Goal: Task Accomplishment & Management: Manage account settings

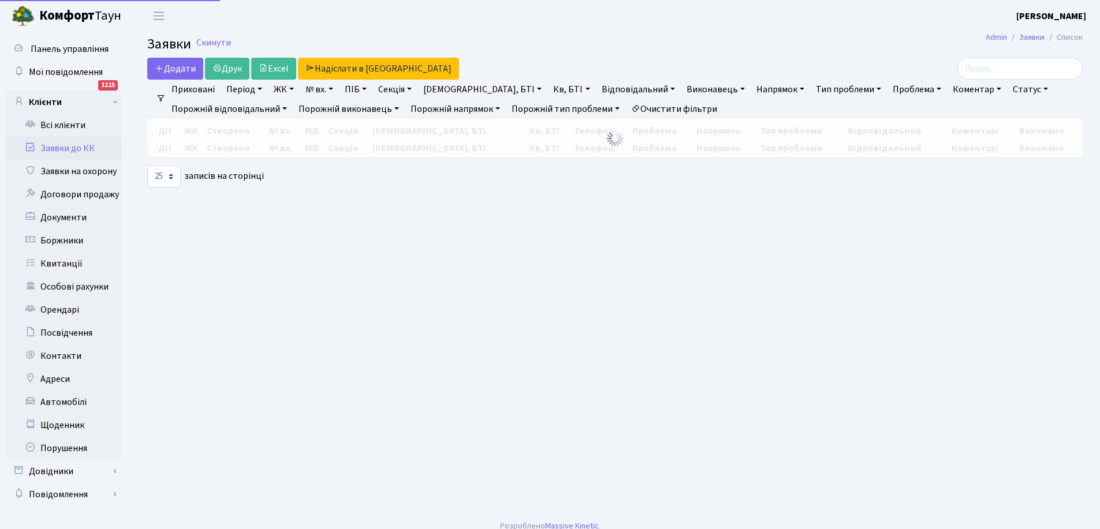
select select "25"
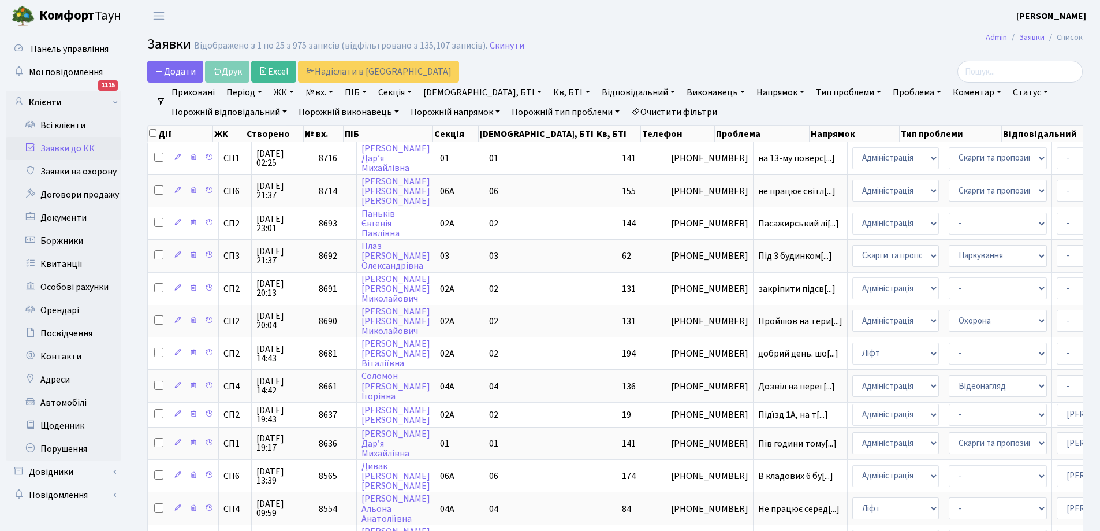
click at [60, 144] on link "Заявки до КК" at bounding box center [63, 148] width 115 height 23
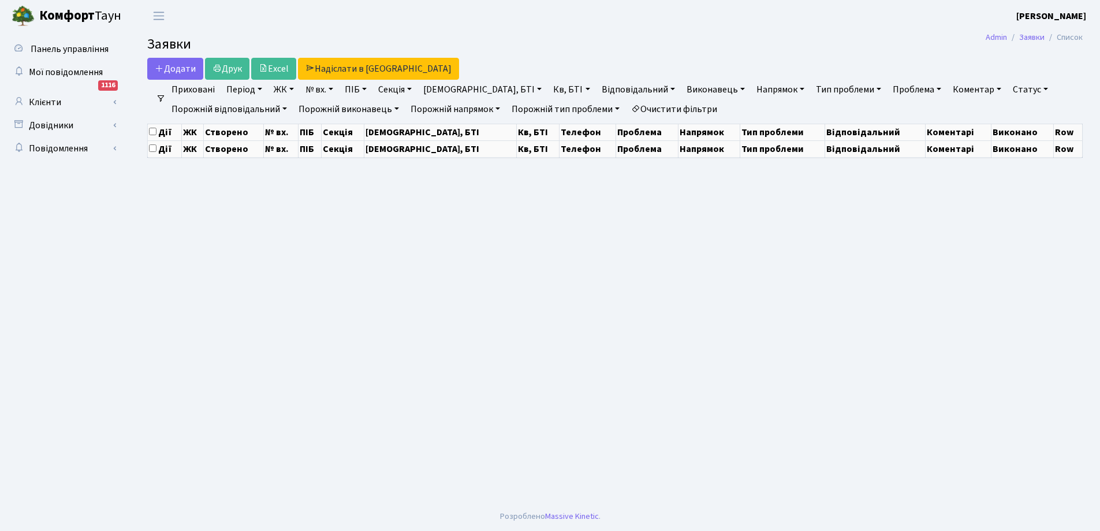
select select "25"
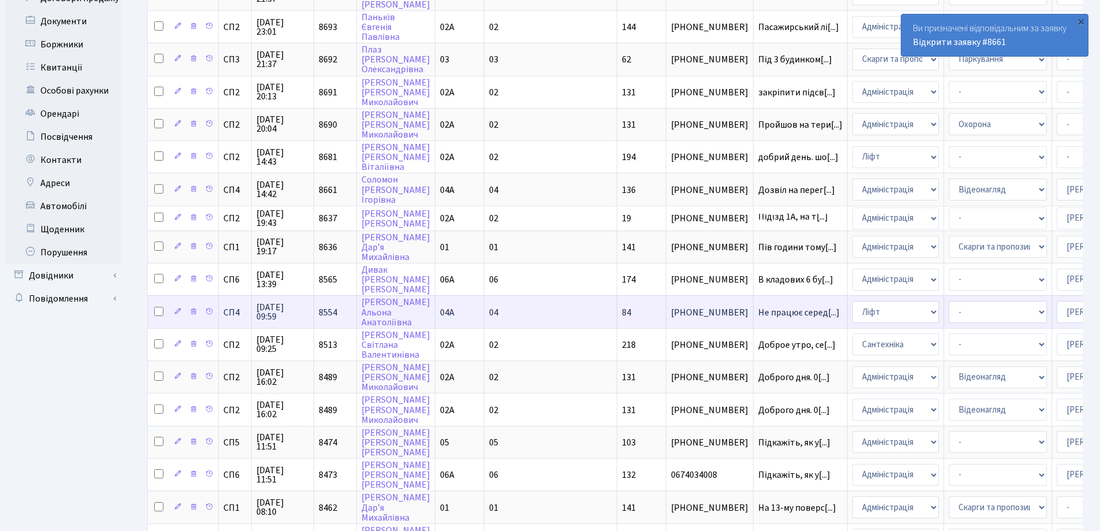
scroll to position [231, 0]
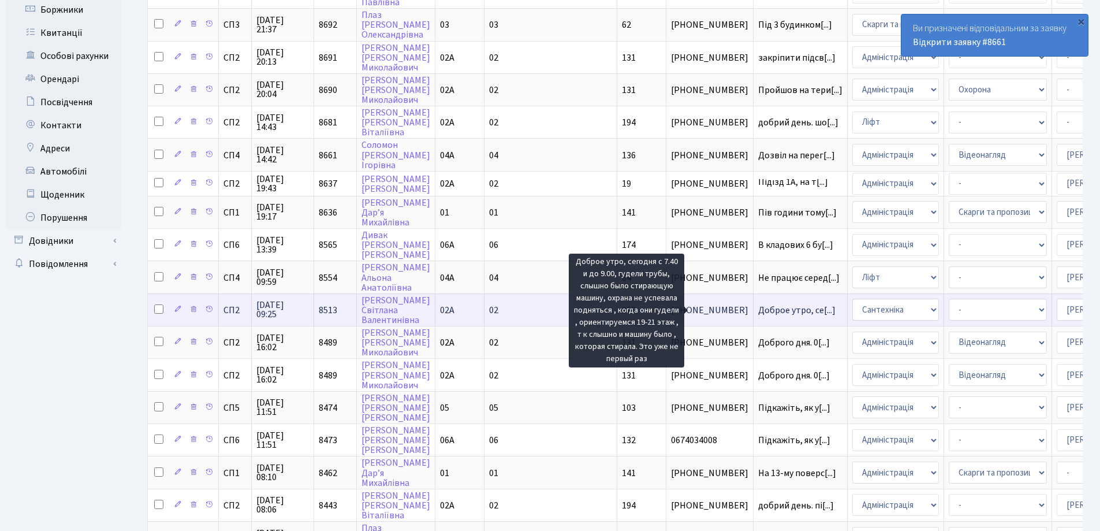
click at [758, 307] on span "Доброе утро, се[...]" at bounding box center [796, 310] width 77 height 13
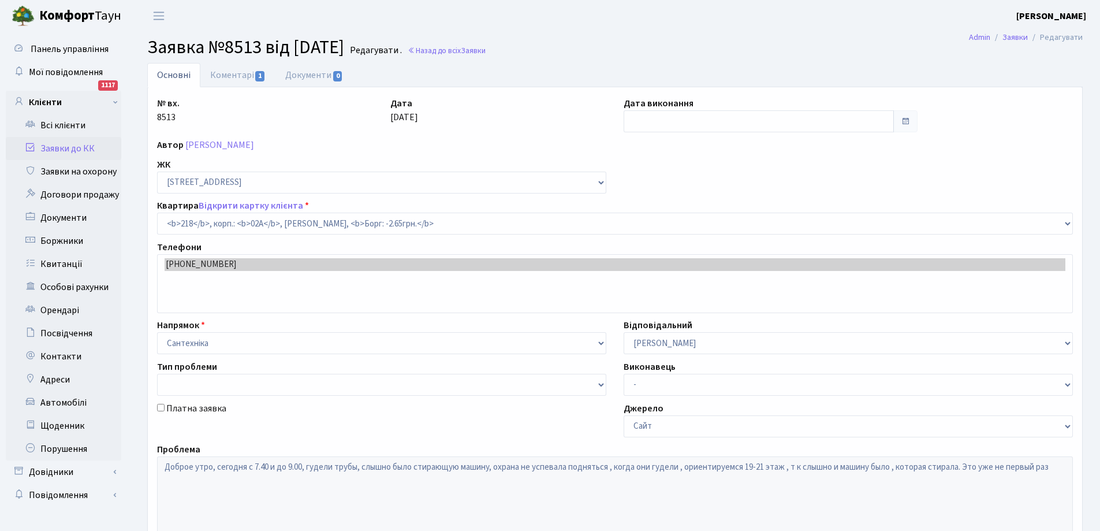
select select "20468"
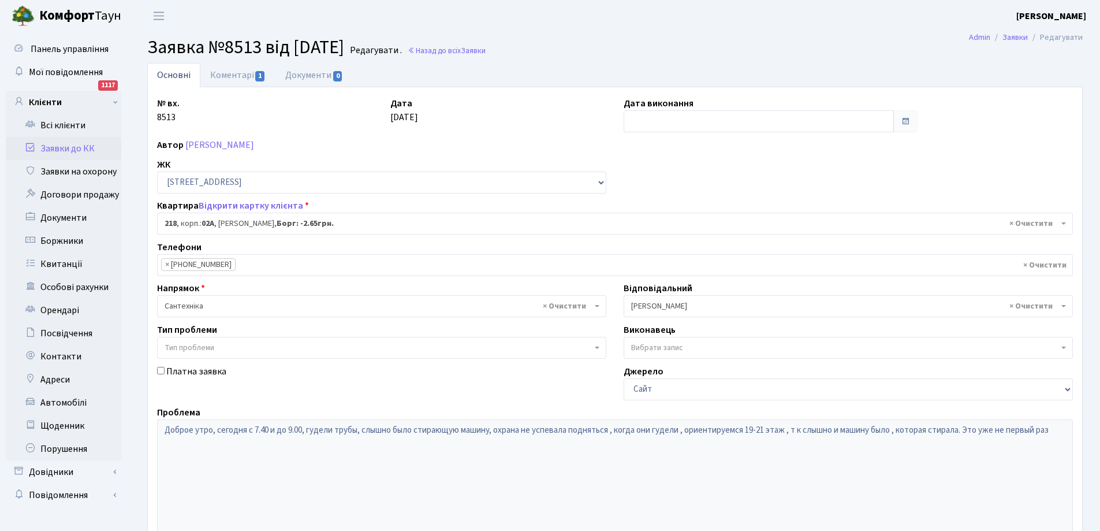
click at [53, 147] on link "Заявки до КК" at bounding box center [63, 148] width 115 height 23
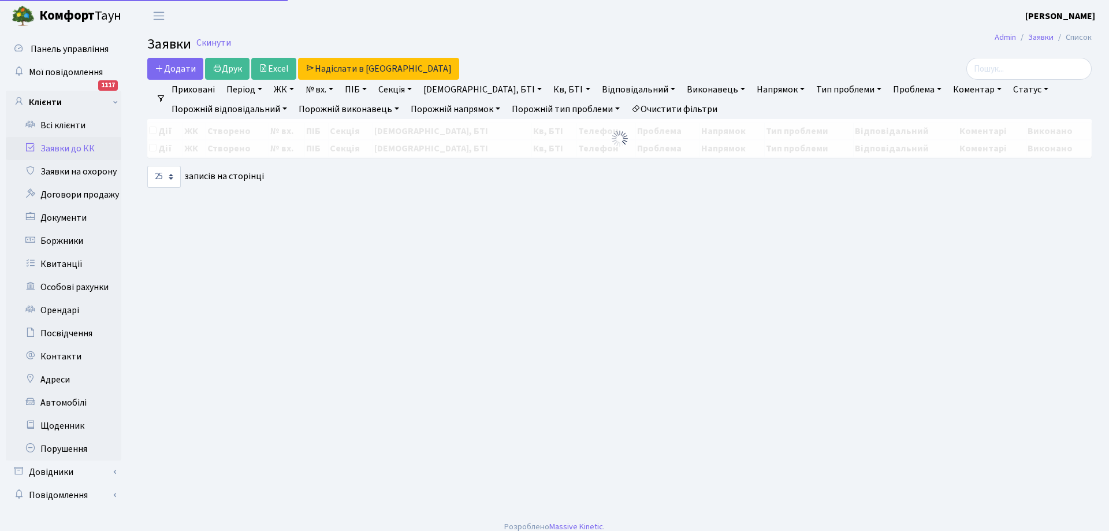
select select "25"
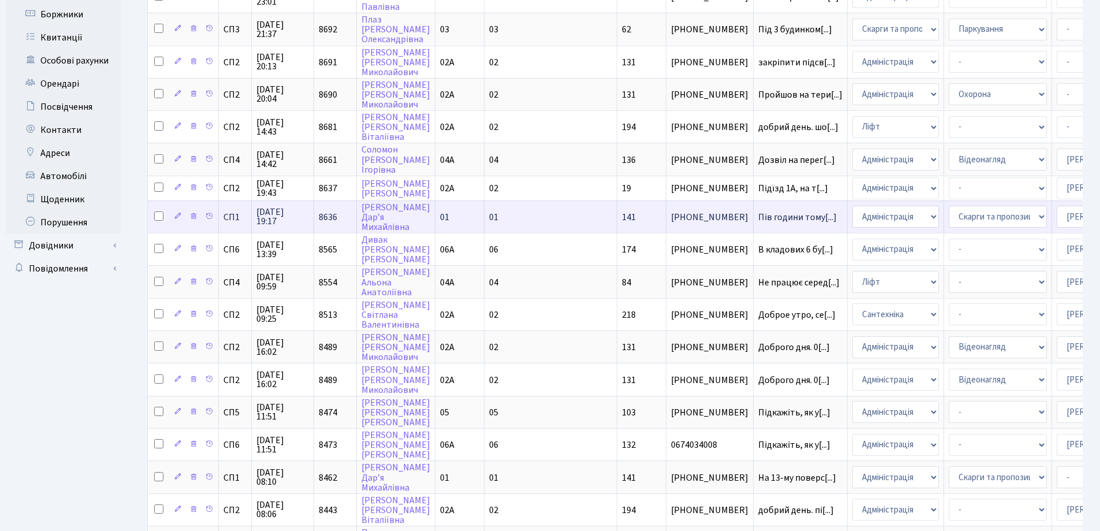
scroll to position [231, 0]
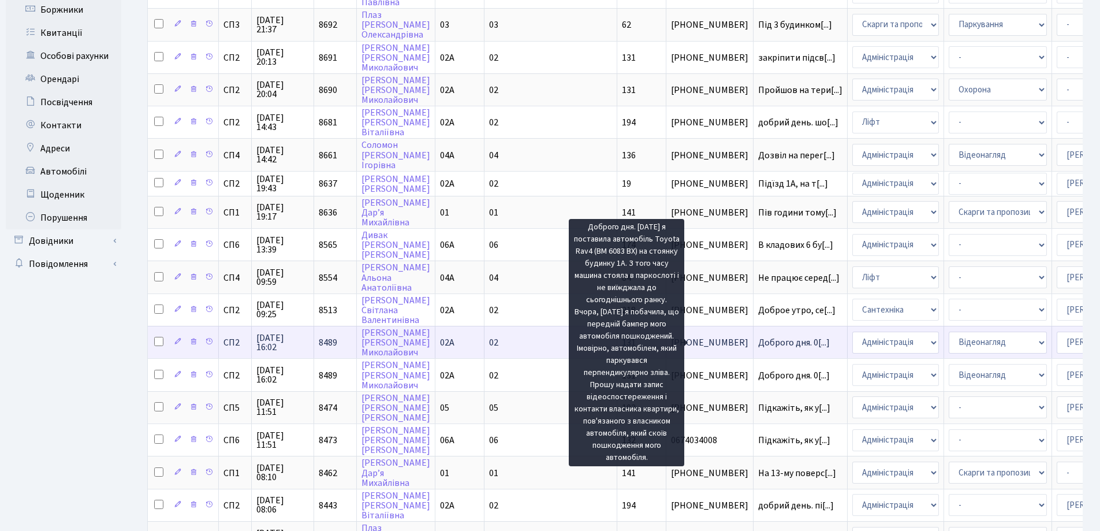
click at [758, 343] on span "Доброго дня. 0[...]" at bounding box center [794, 342] width 72 height 13
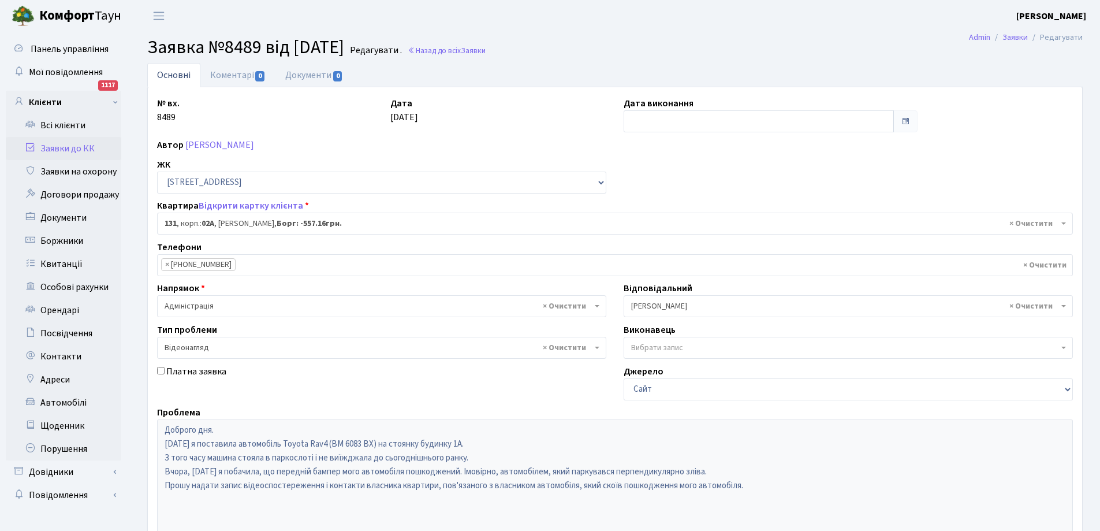
select select "20381"
select select "45"
click at [235, 72] on link "Коментарі 0" at bounding box center [237, 75] width 75 height 24
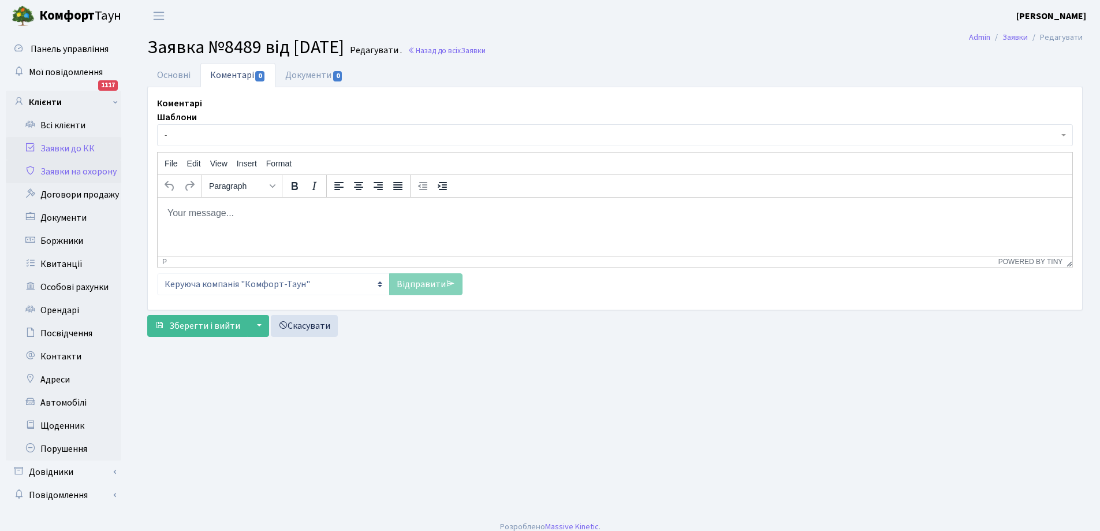
click at [77, 169] on link "Заявки на охорону" at bounding box center [63, 171] width 115 height 23
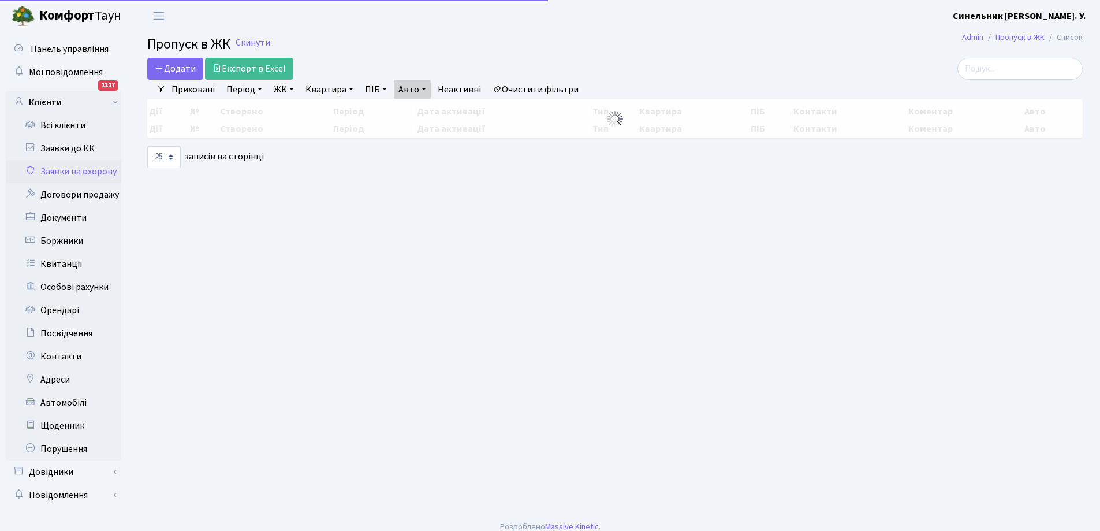
select select "25"
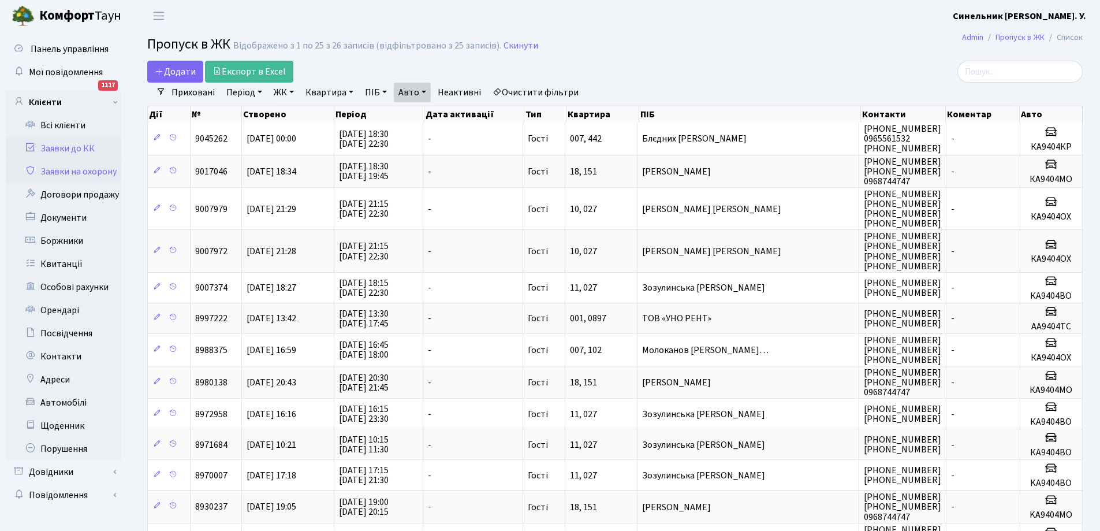
click at [51, 150] on link "Заявки до КК" at bounding box center [63, 148] width 115 height 23
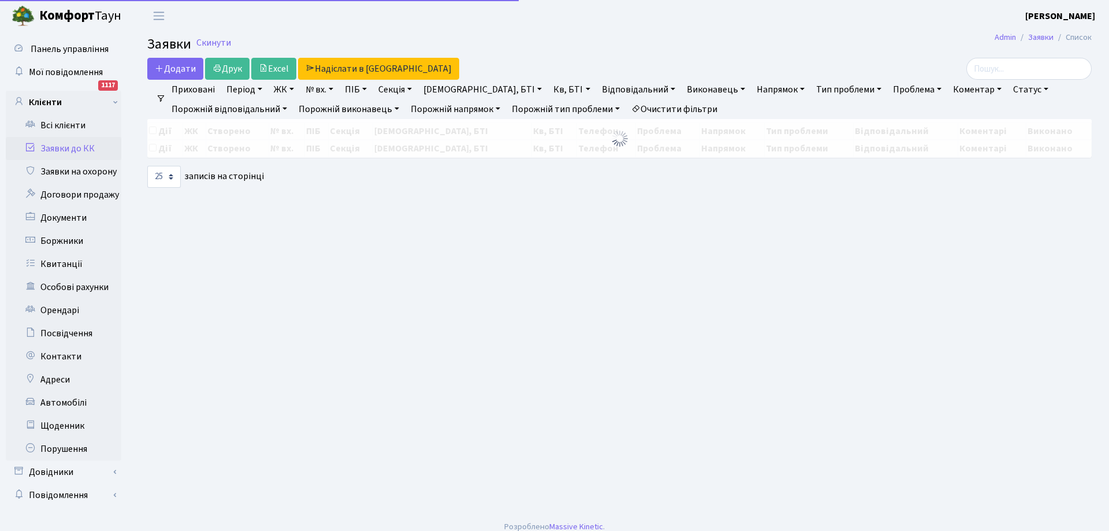
select select "25"
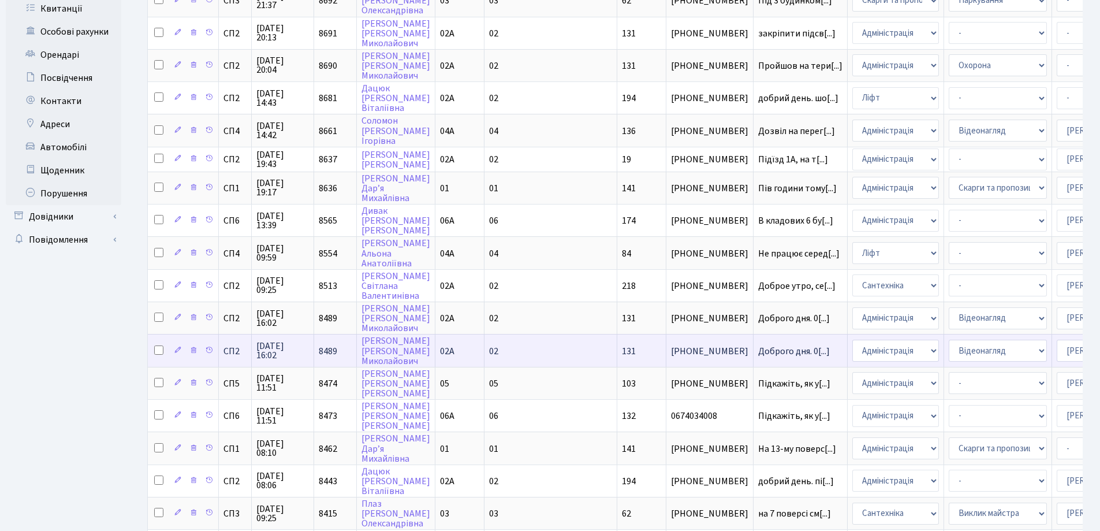
scroll to position [289, 0]
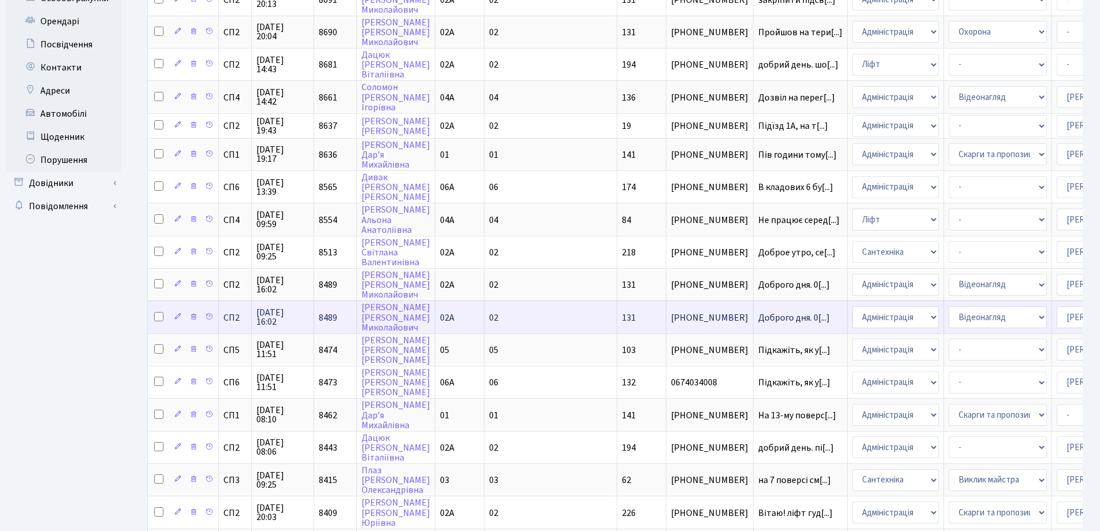
click at [753, 312] on td "Доброго дня. 0[...]" at bounding box center [800, 316] width 94 height 32
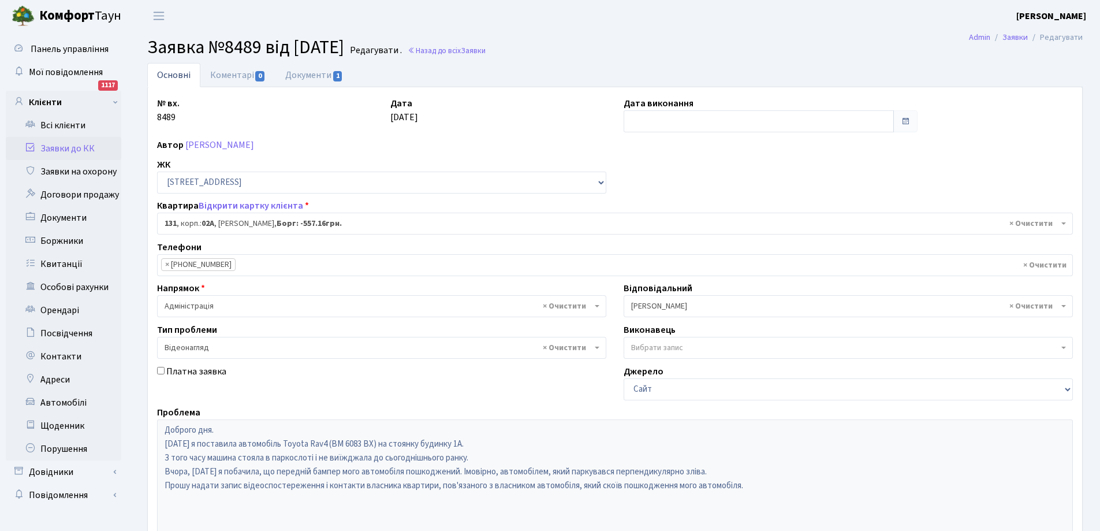
select select "20381"
select select "45"
click at [225, 75] on link "Коментарі 0" at bounding box center [237, 75] width 75 height 24
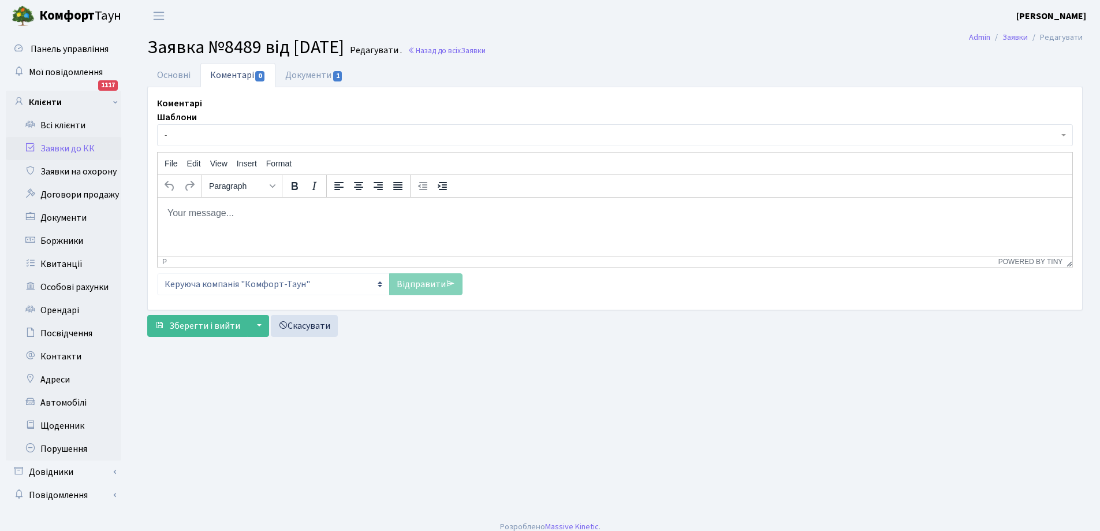
click at [214, 215] on body "Rich Text Area. Press ALT-0 for help." at bounding box center [615, 212] width 896 height 13
click at [54, 126] on link "Всі клієнти" at bounding box center [63, 125] width 115 height 23
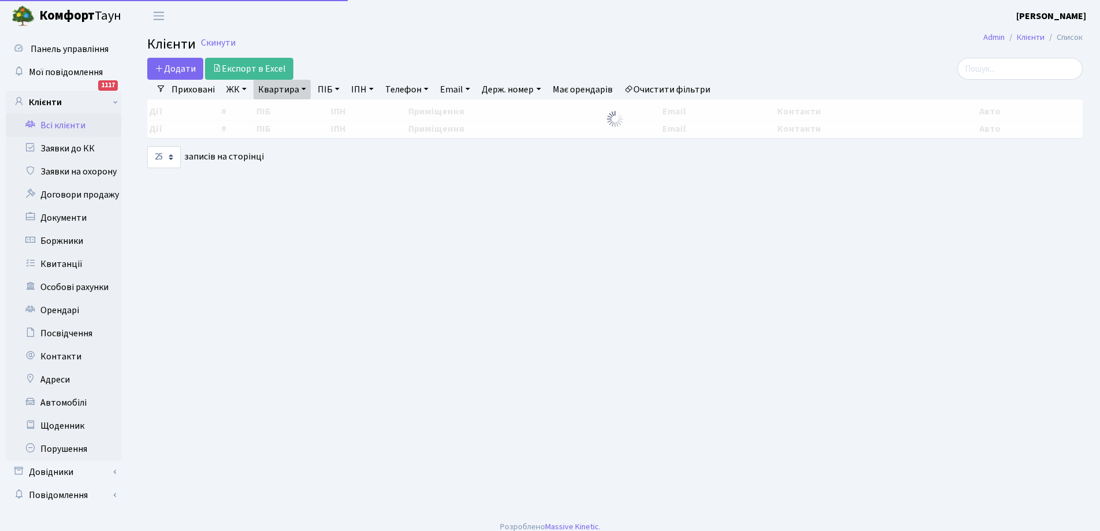
select select "25"
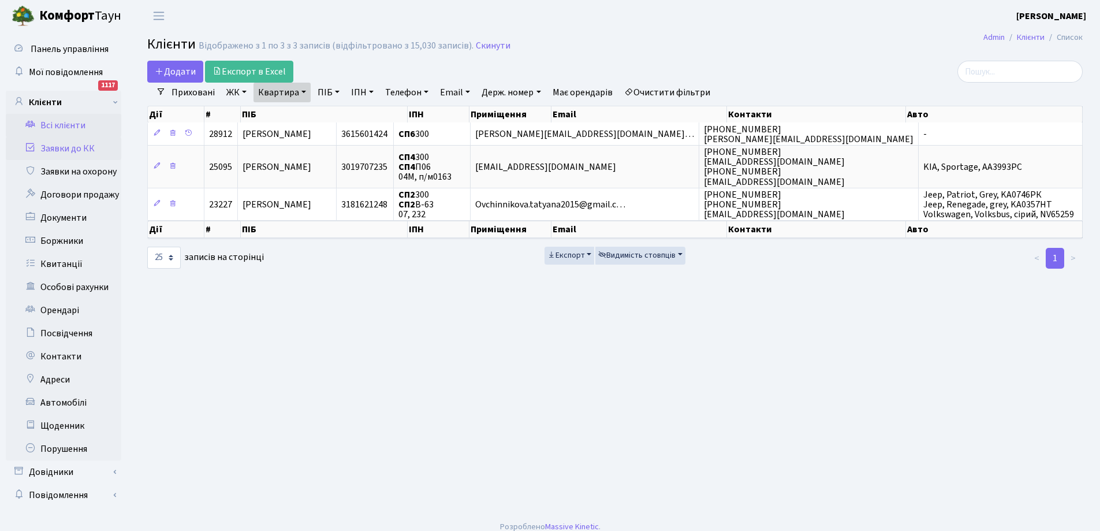
click at [59, 148] on link "Заявки до КК" at bounding box center [63, 148] width 115 height 23
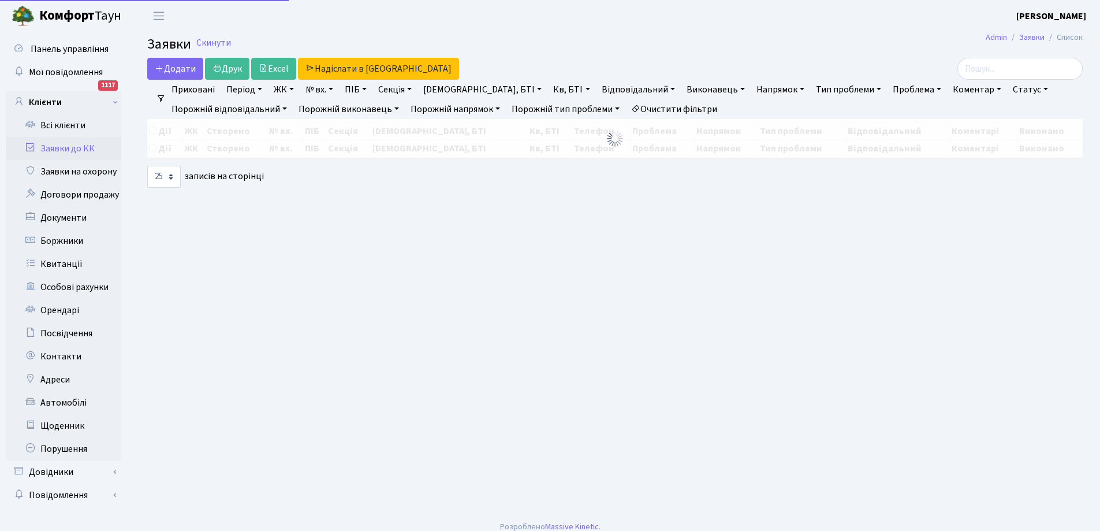
select select "25"
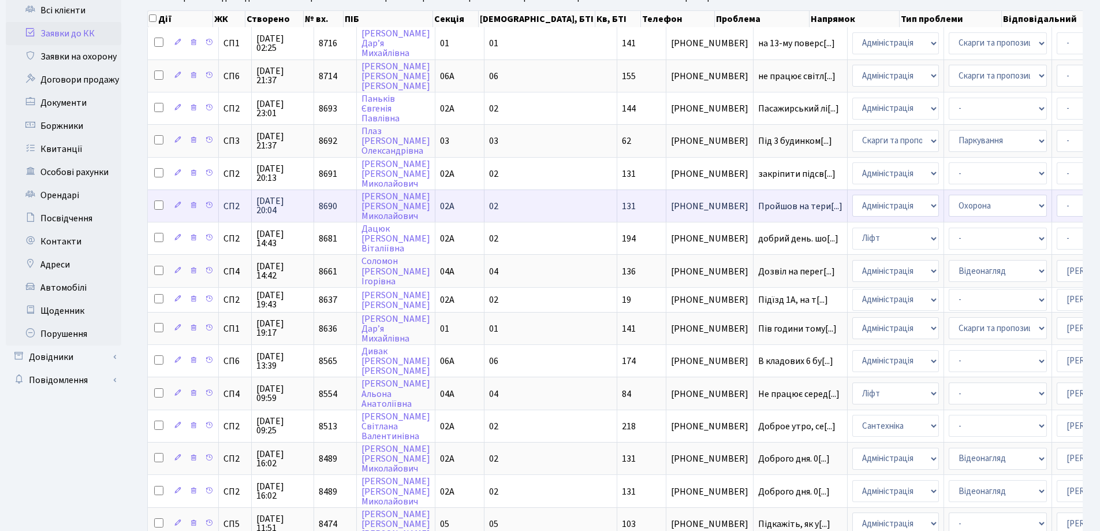
scroll to position [115, 0]
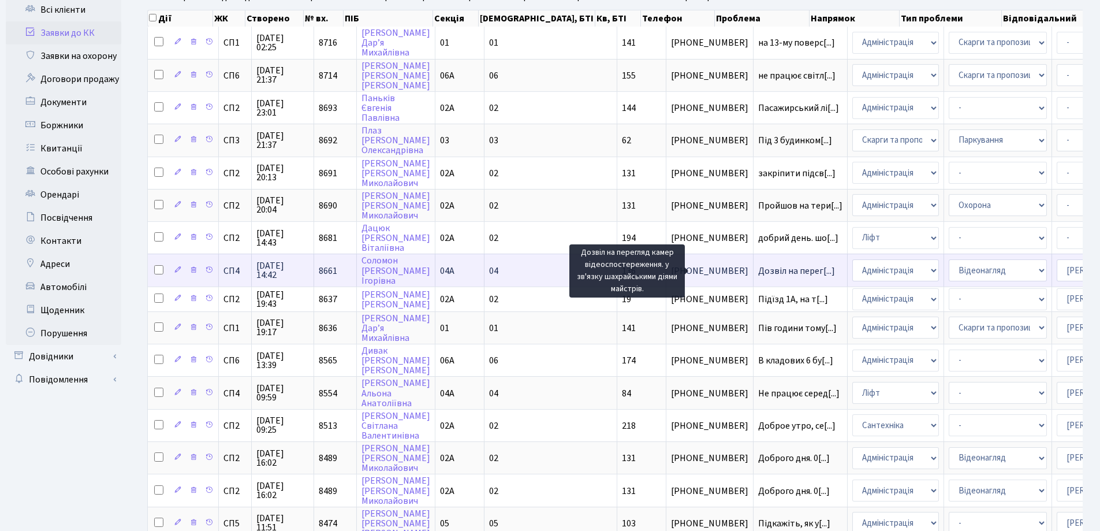
click at [758, 266] on span "Дозвіл на перег[...]" at bounding box center [796, 270] width 77 height 13
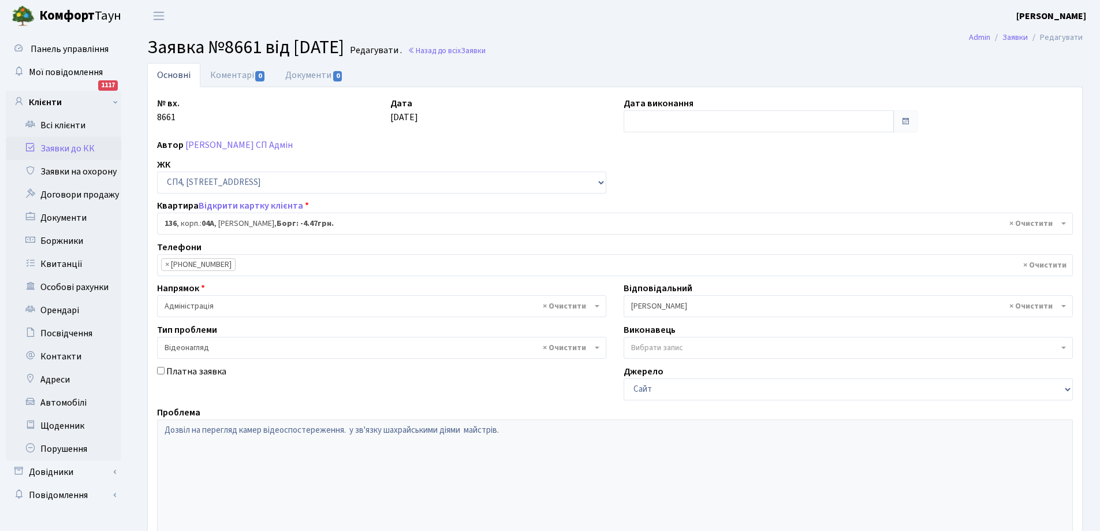
select select "21164"
select select "45"
click at [232, 71] on link "Коментарі 0" at bounding box center [237, 75] width 75 height 24
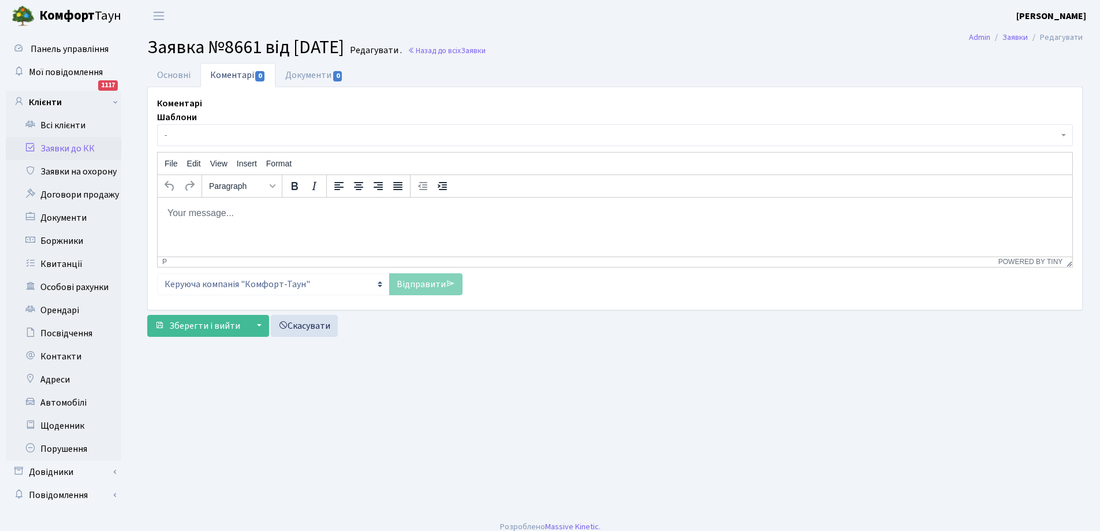
click at [209, 212] on body "Rich Text Area. Press ALT-0 for help." at bounding box center [615, 212] width 896 height 13
click at [167, 72] on link "Основні" at bounding box center [173, 75] width 53 height 24
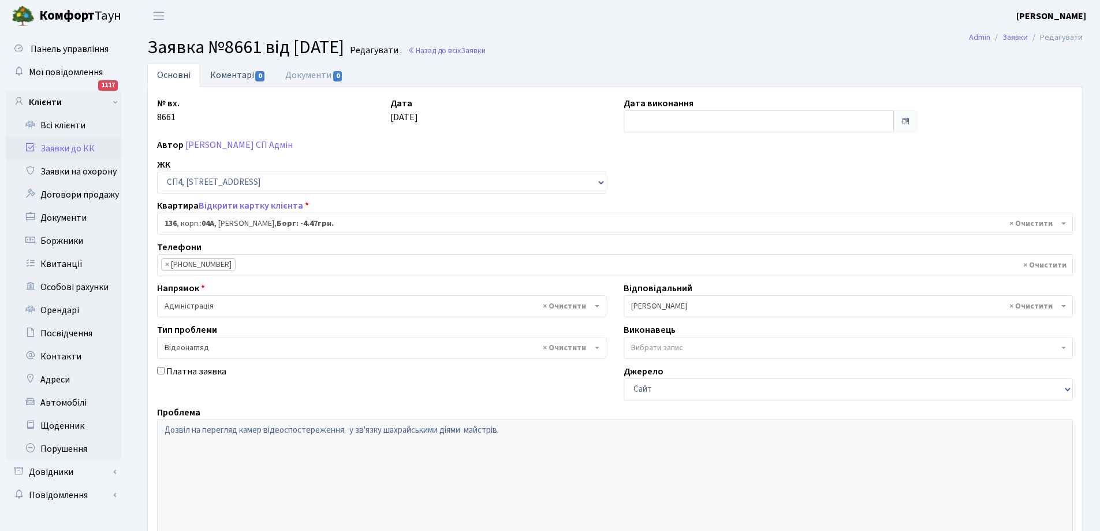
click at [238, 74] on link "Коментарі 0" at bounding box center [237, 75] width 75 height 24
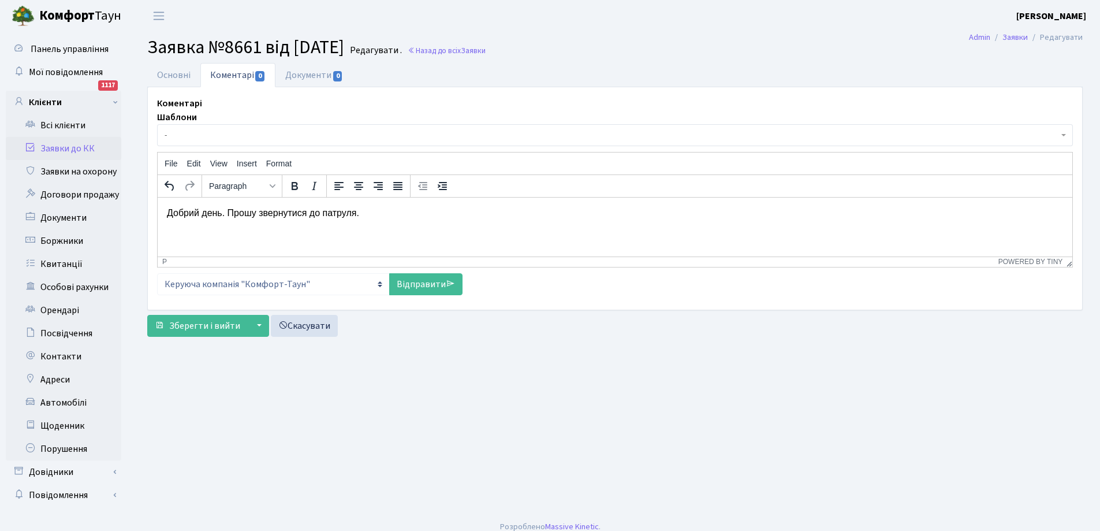
click at [387, 213] on p "Добрий день. Прошу звернутися до патруля." at bounding box center [615, 212] width 896 height 13
click at [176, 73] on link "Основні" at bounding box center [173, 75] width 53 height 24
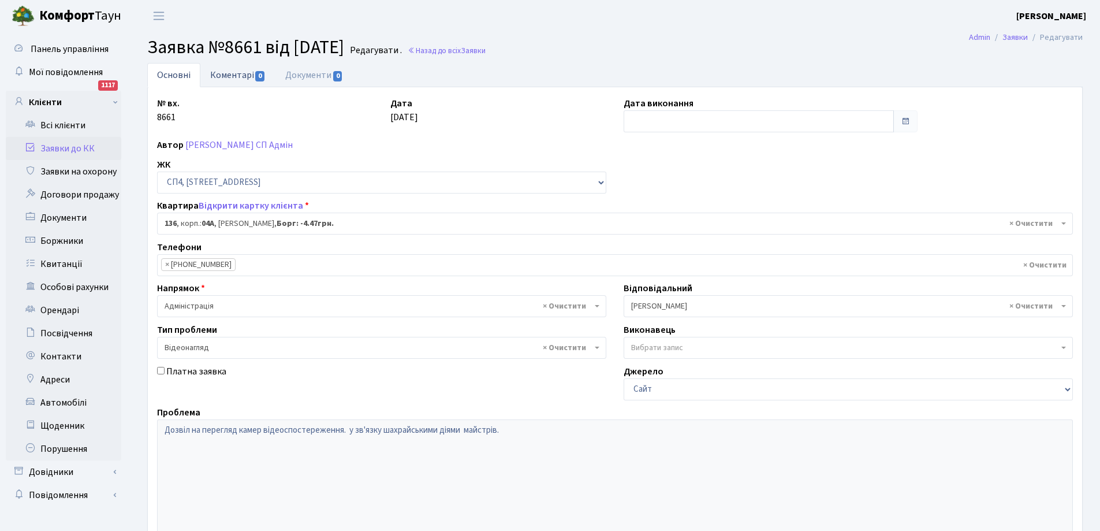
click at [241, 72] on link "Коментарі 0" at bounding box center [237, 75] width 75 height 24
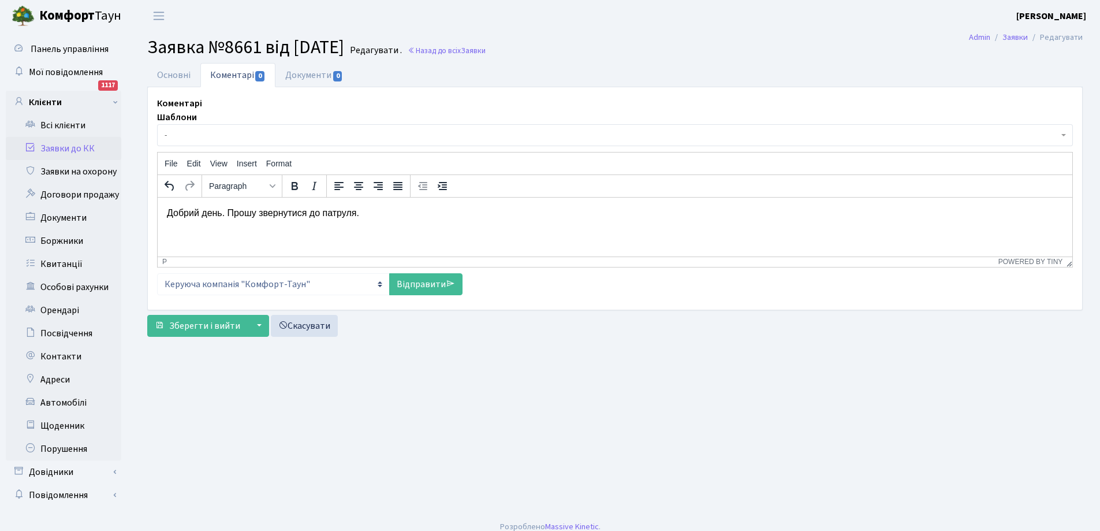
click at [386, 214] on p "Добрий день. Прошу звернутися до патруля." at bounding box center [615, 212] width 896 height 13
click at [183, 72] on link "Основні" at bounding box center [173, 75] width 53 height 24
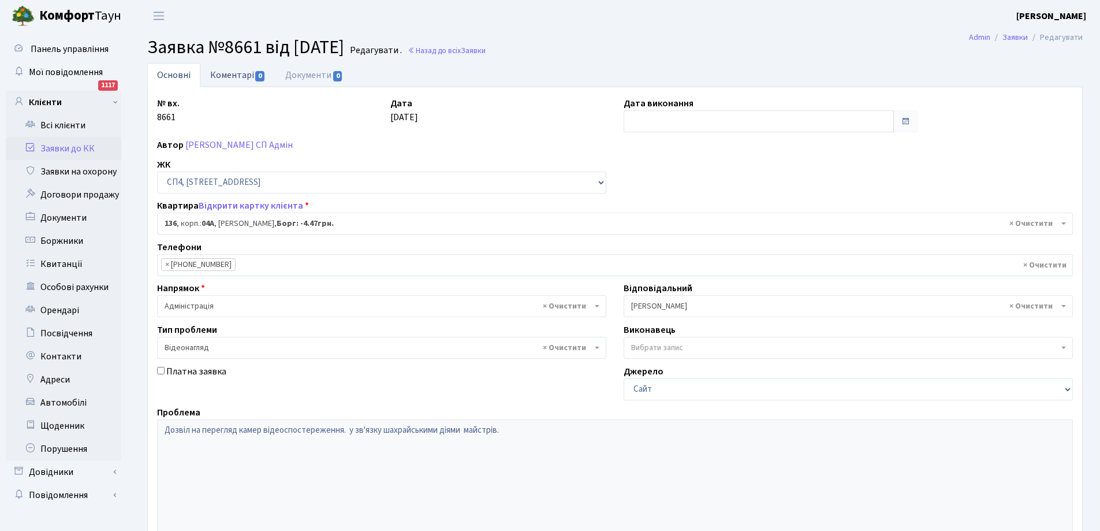
click at [226, 77] on link "Коментарі 0" at bounding box center [237, 75] width 75 height 24
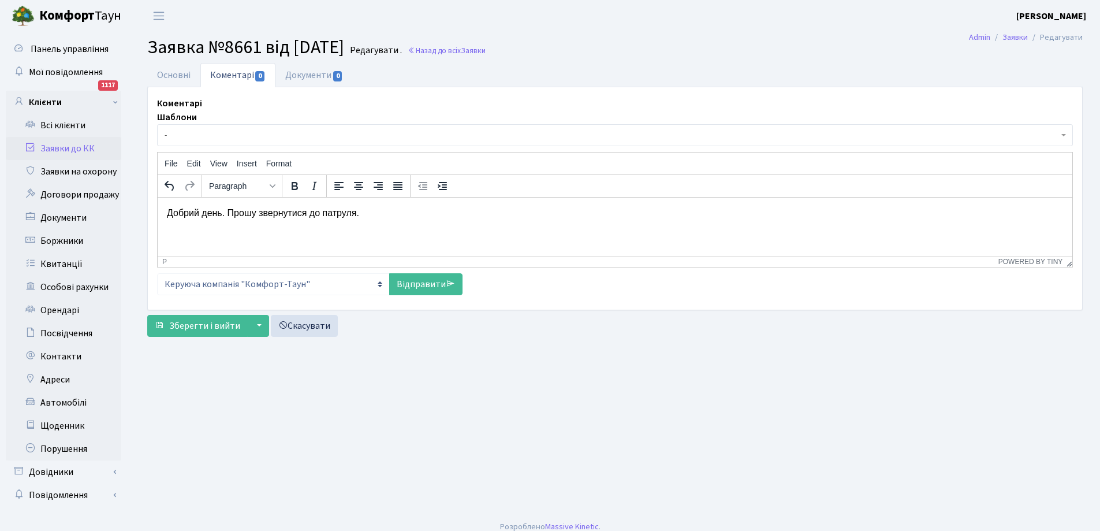
click at [382, 211] on p "Добрий день. Прошу звернутися до патруля." at bounding box center [615, 212] width 896 height 13
click at [426, 283] on link "Відправити" at bounding box center [425, 284] width 73 height 22
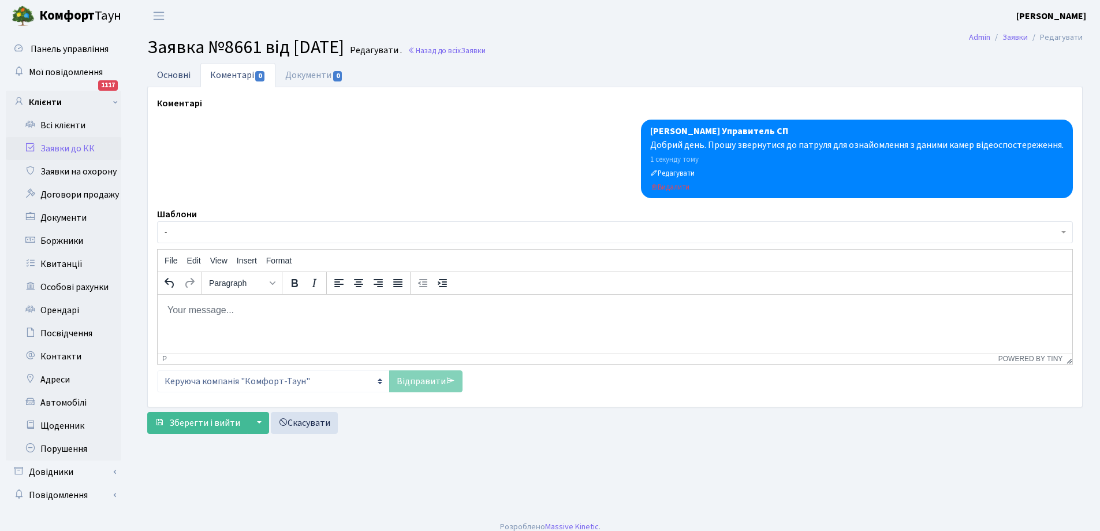
click at [176, 69] on link "Основні" at bounding box center [173, 75] width 53 height 24
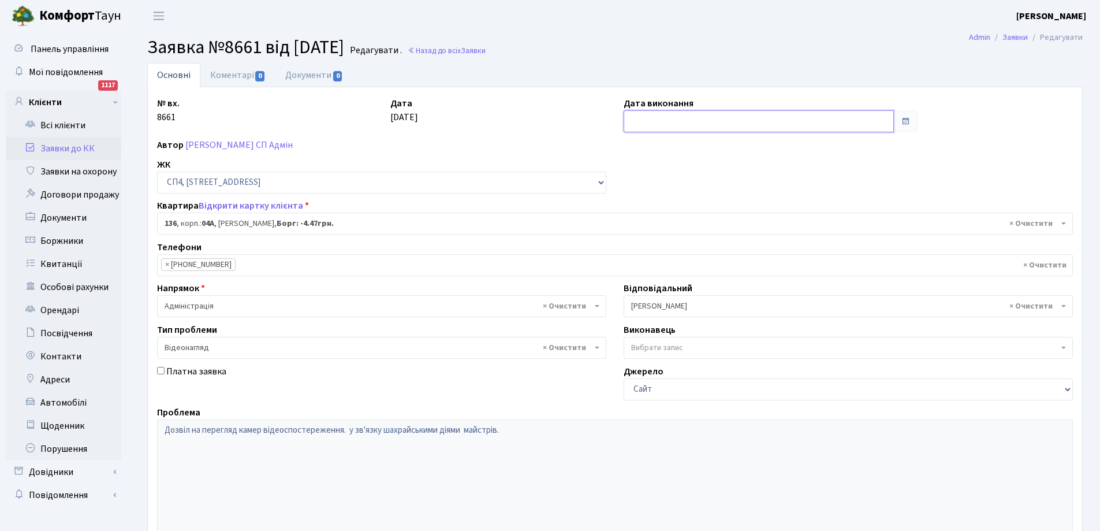
click at [698, 123] on input "text" at bounding box center [759, 121] width 270 height 22
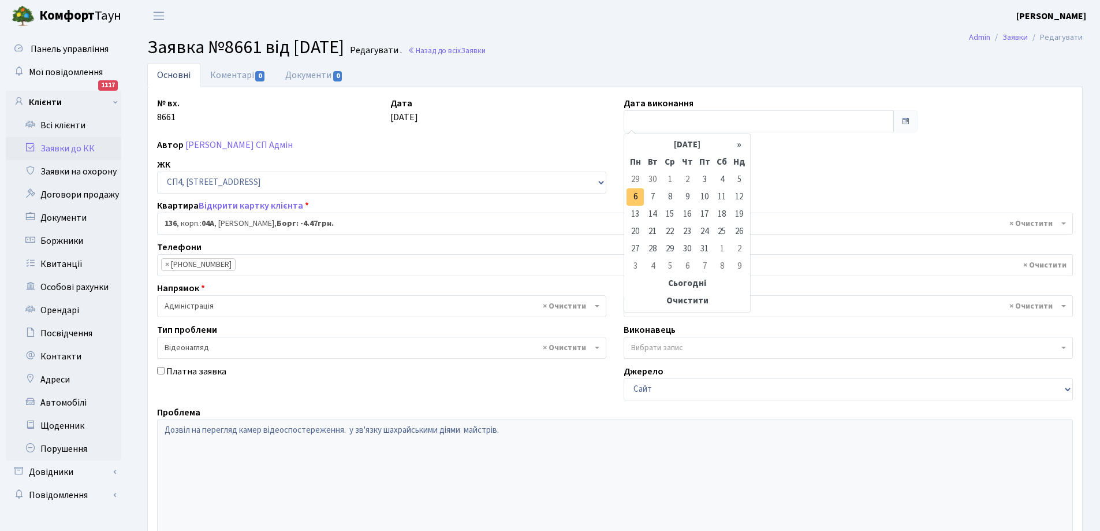
click at [631, 193] on td "6" at bounding box center [634, 196] width 17 height 17
type input "06.10.2025"
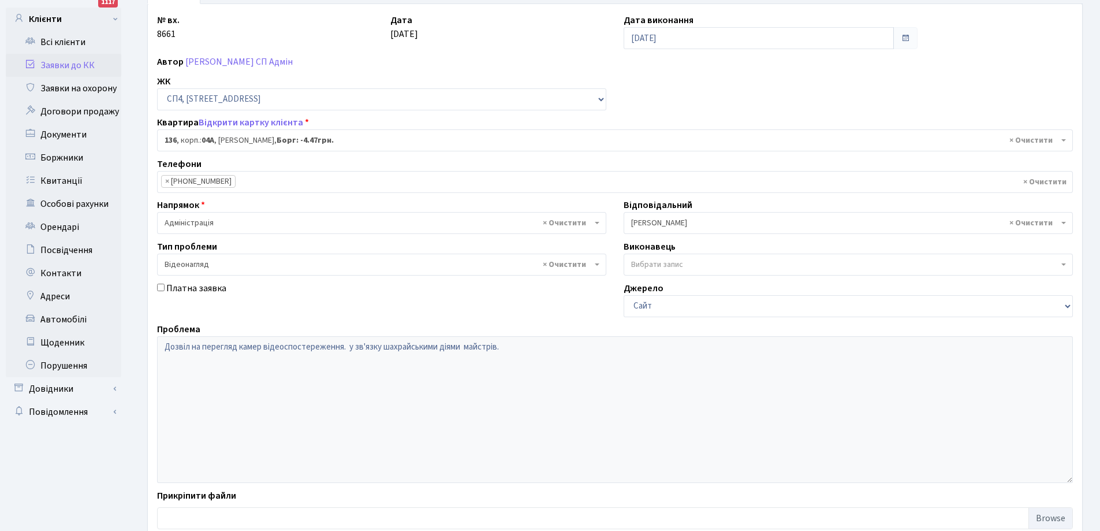
scroll to position [158, 0]
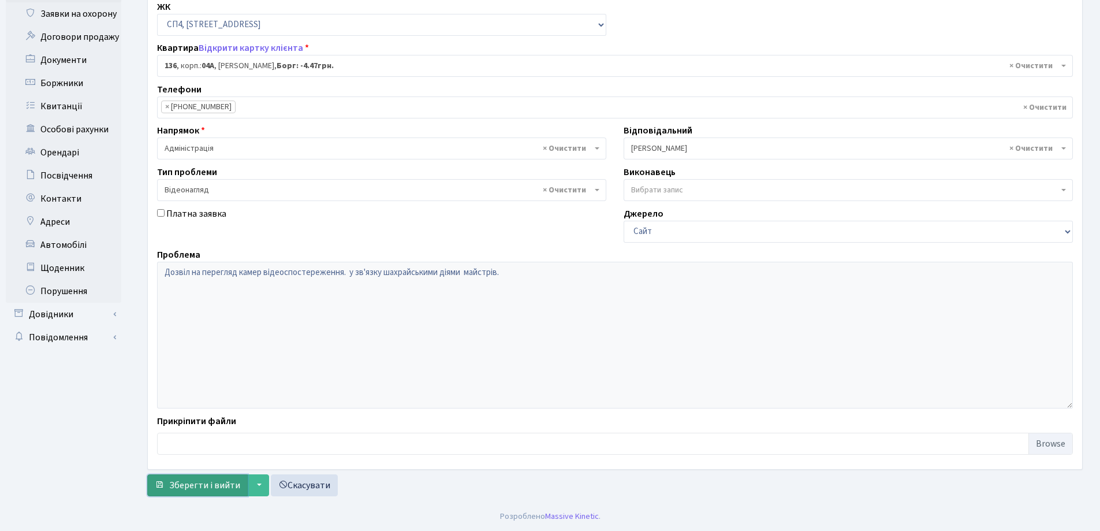
click at [198, 484] on span "Зберегти і вийти" at bounding box center [204, 485] width 71 height 13
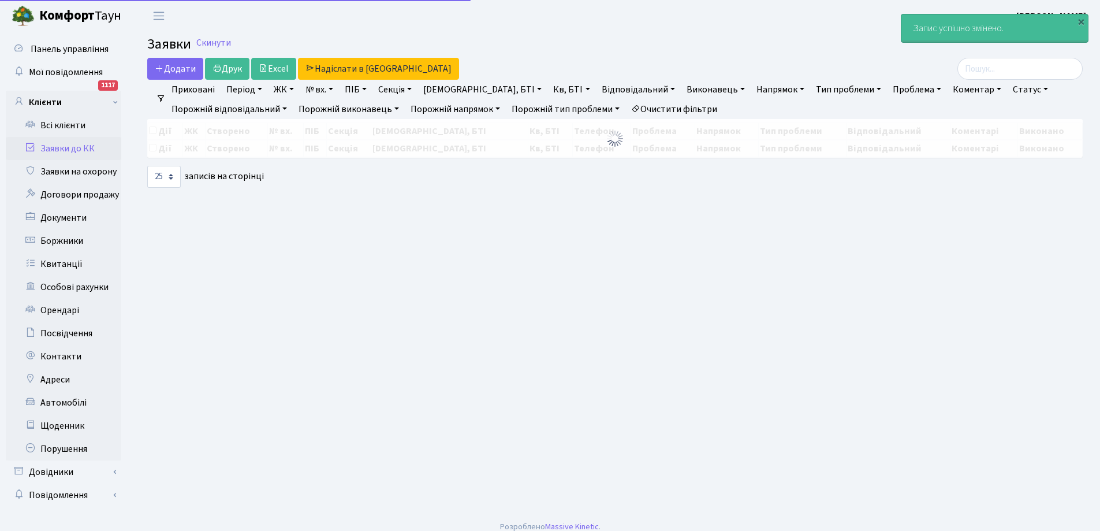
select select "25"
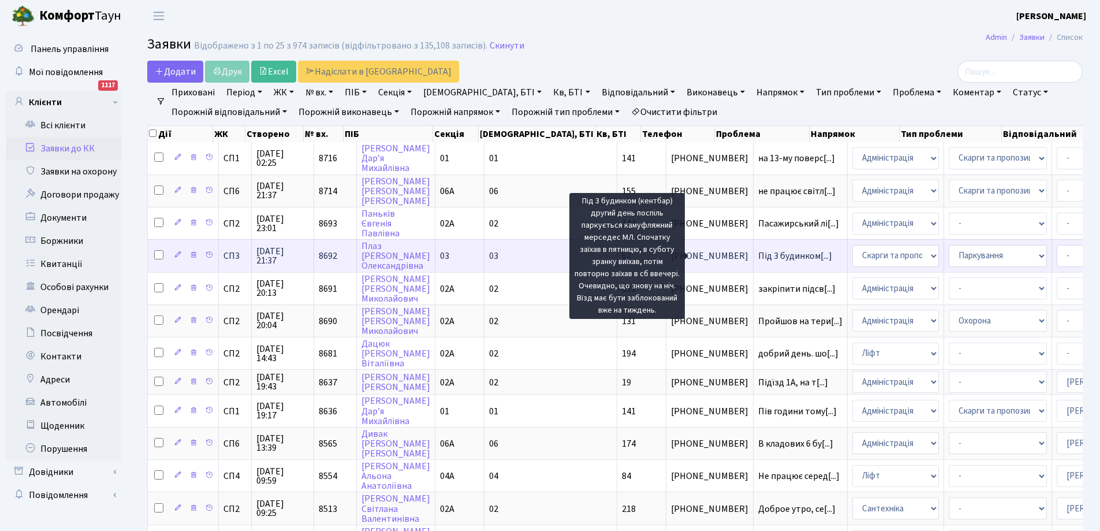
click at [758, 255] on span "Під 3 будинком[...]" at bounding box center [795, 255] width 74 height 13
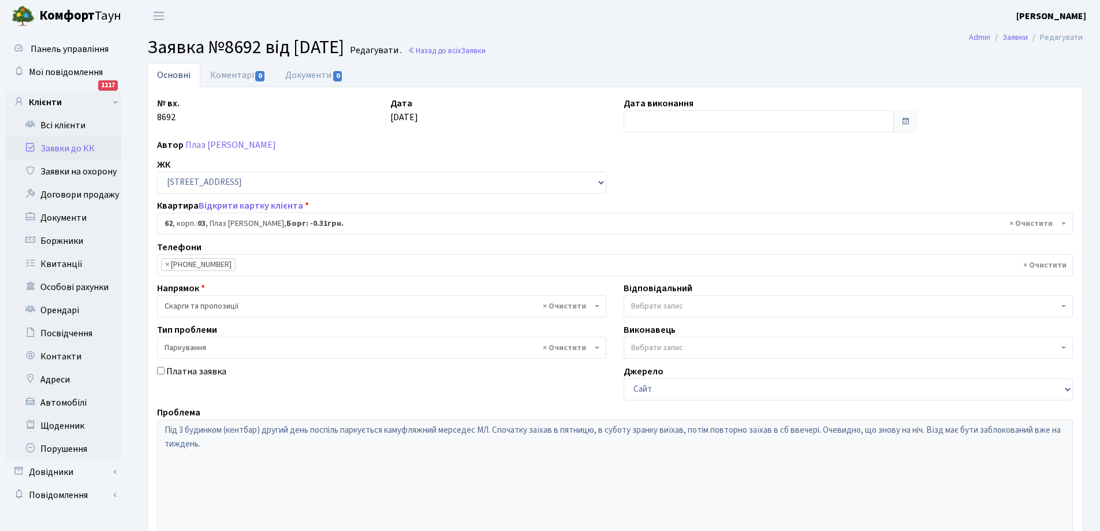
select select "20784"
select select "66"
click at [57, 148] on link "Заявки до КК" at bounding box center [63, 148] width 115 height 23
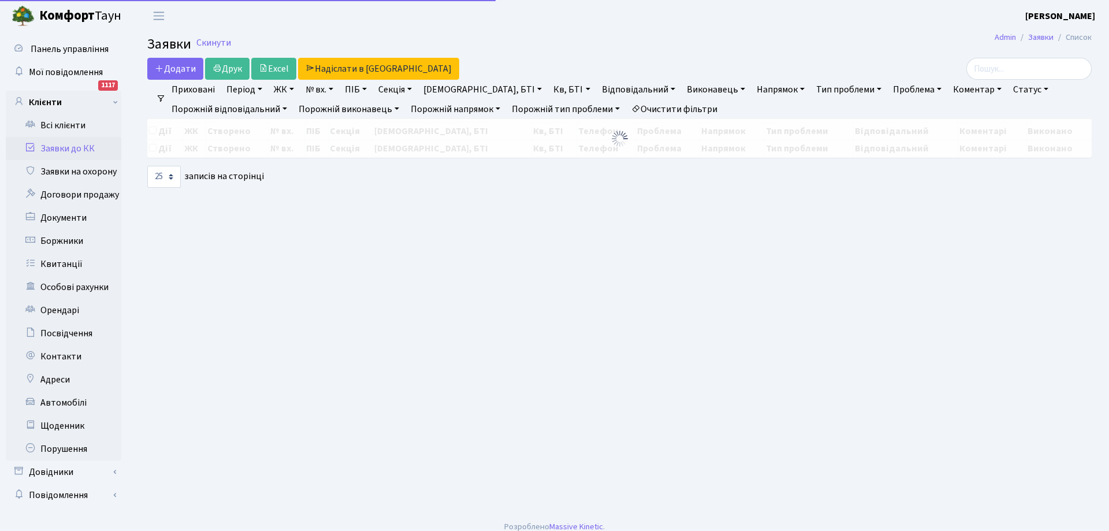
select select "25"
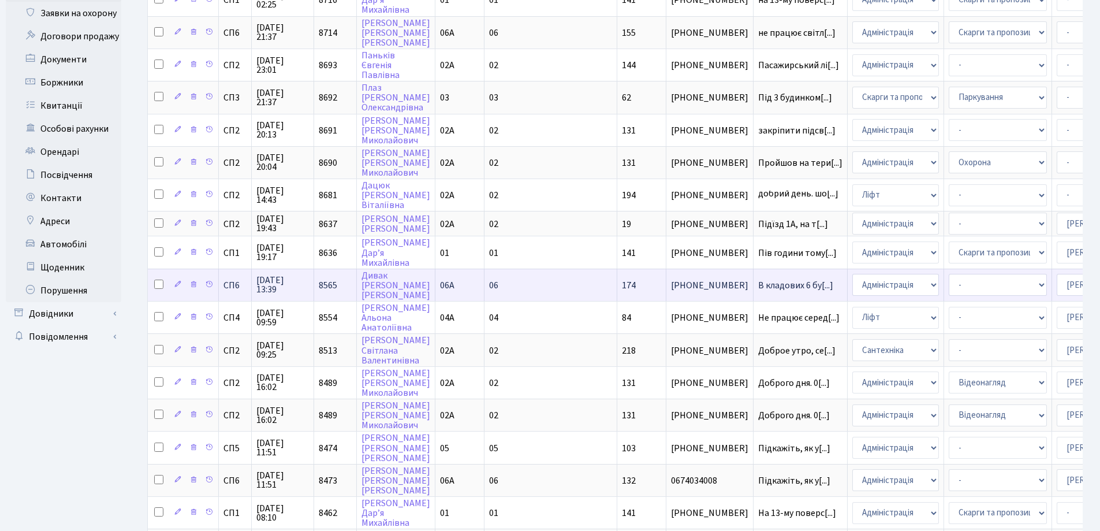
scroll to position [173, 0]
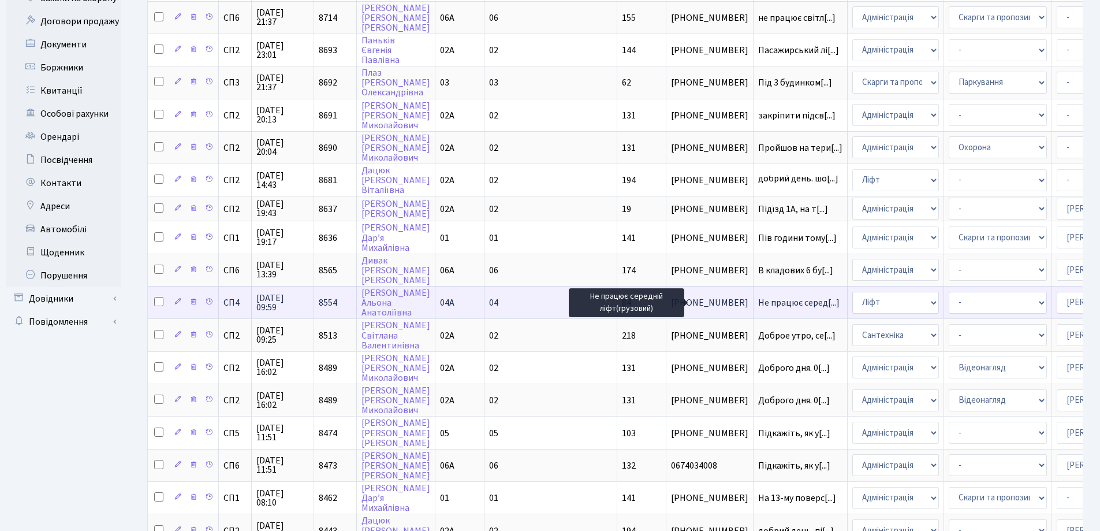
click at [758, 302] on span "Не працює серед[...]" at bounding box center [798, 302] width 81 height 13
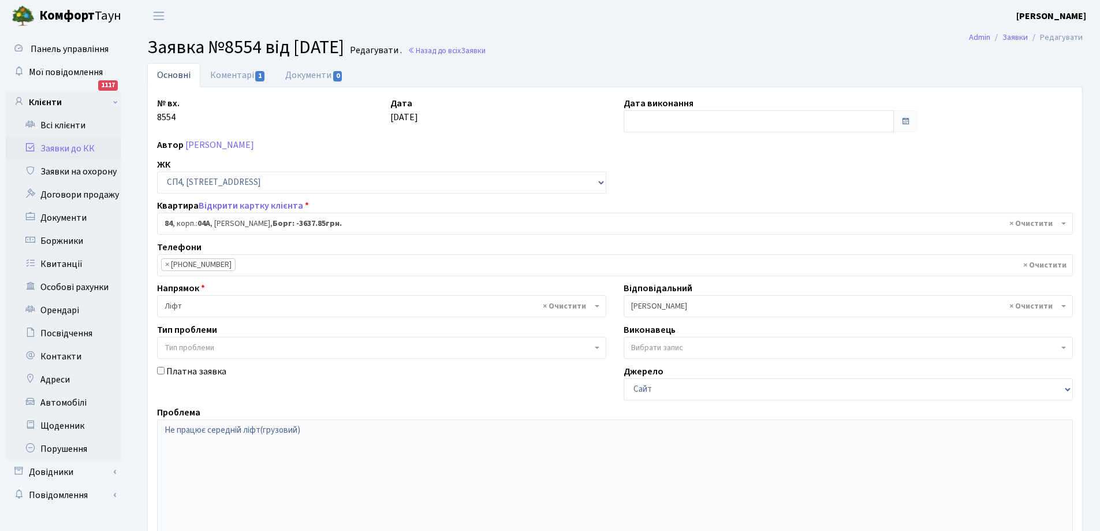
select select "21112"
click at [240, 74] on link "Коментарі 1" at bounding box center [237, 75] width 75 height 24
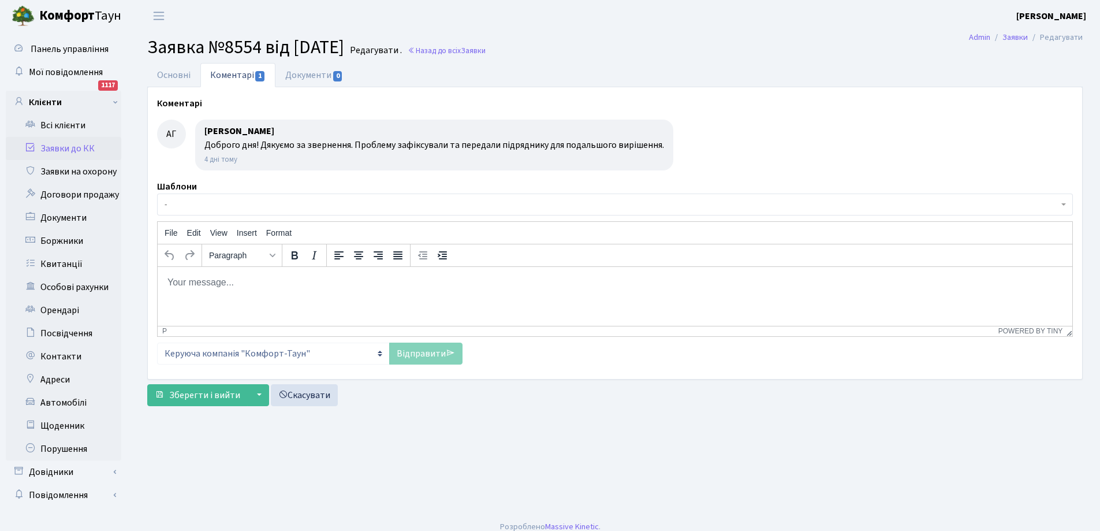
click at [181, 282] on body "Rich Text Area. Press ALT-0 for help." at bounding box center [615, 281] width 896 height 13
click at [431, 351] on link "Відправити" at bounding box center [425, 353] width 73 height 22
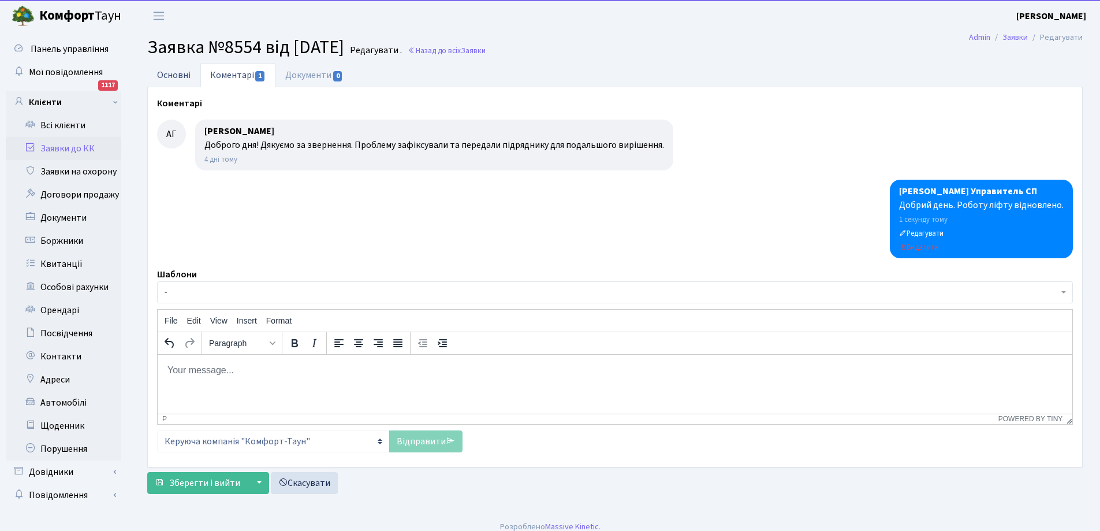
click at [167, 75] on link "Основні" at bounding box center [173, 75] width 53 height 24
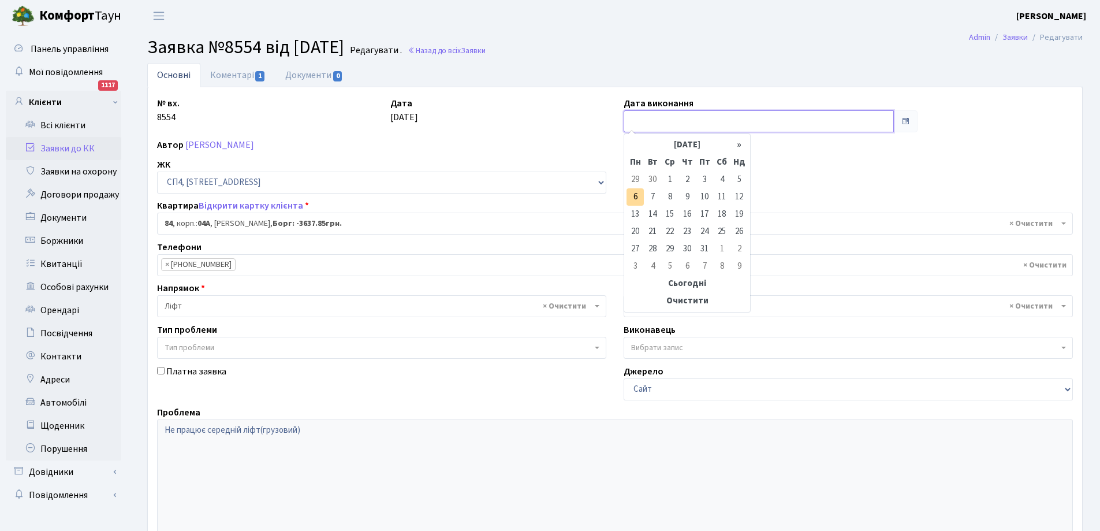
click at [651, 120] on input "text" at bounding box center [759, 121] width 270 height 22
drag, startPoint x: 633, startPoint y: 194, endPoint x: 814, endPoint y: 139, distance: 189.0
click at [806, 145] on body "Комфорт Таун Синельник С. У. Мій обліковий запис Вийти Панель управління Мої по…" at bounding box center [550, 344] width 1100 height 688
click at [709, 179] on td "3" at bounding box center [704, 179] width 17 height 17
type input "03.10.2025"
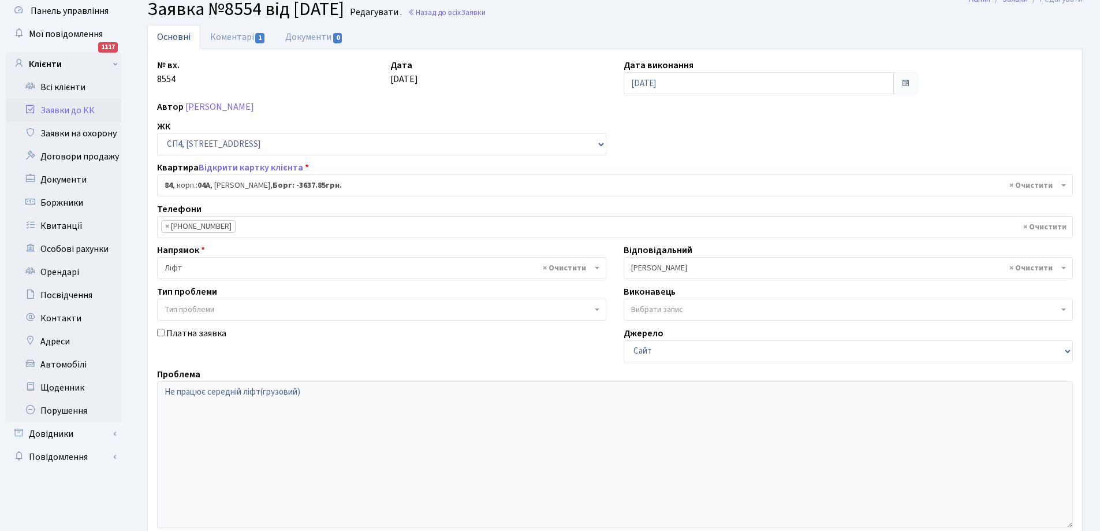
scroll to position [158, 0]
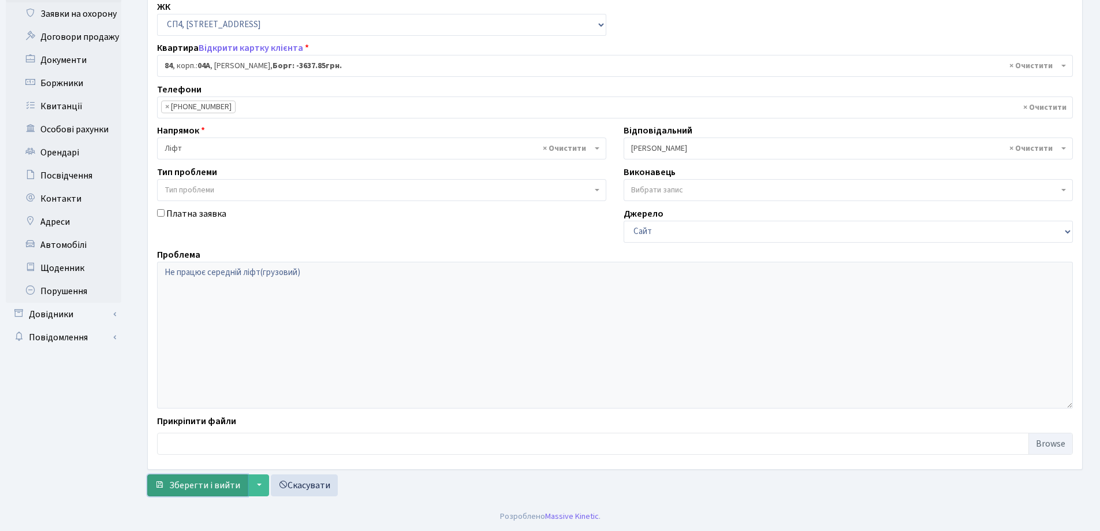
click at [192, 486] on span "Зберегти і вийти" at bounding box center [204, 485] width 71 height 13
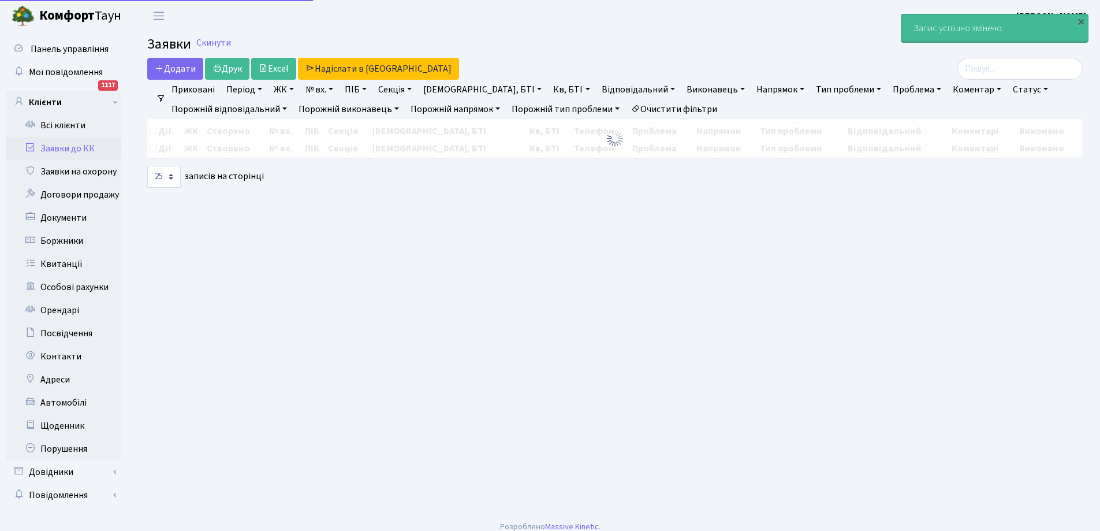
select select "25"
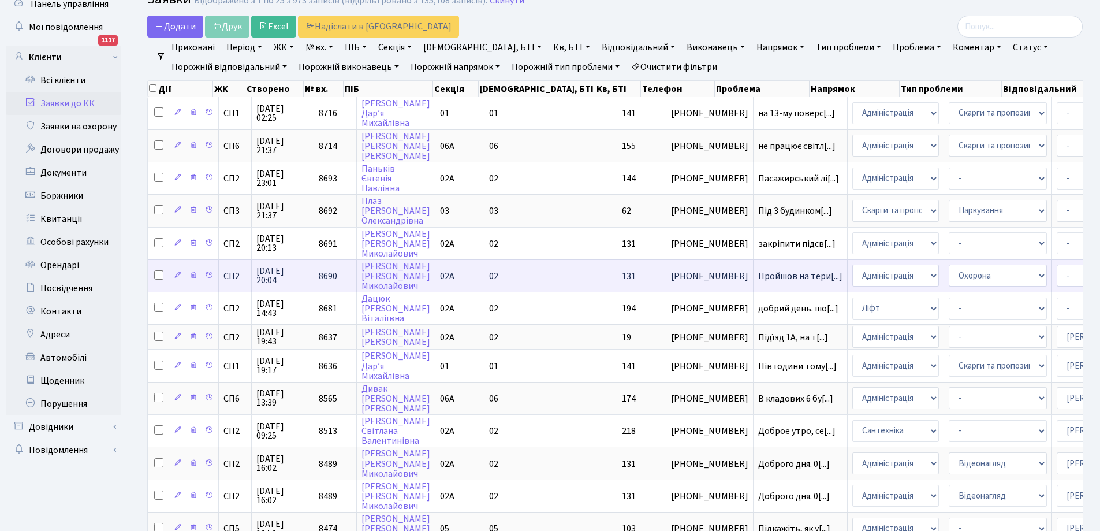
scroll to position [58, 0]
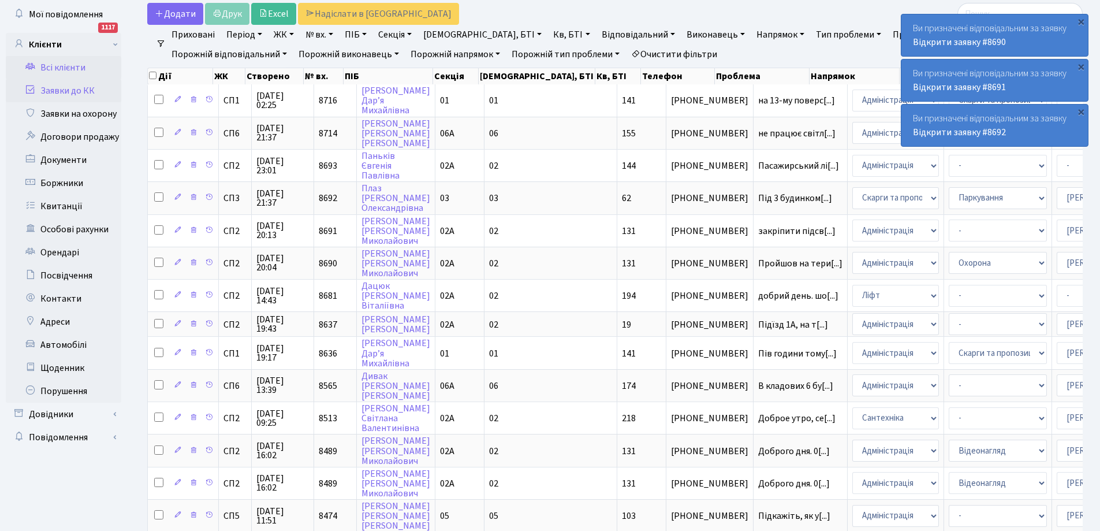
click at [57, 69] on link "Всі клієнти" at bounding box center [63, 67] width 115 height 23
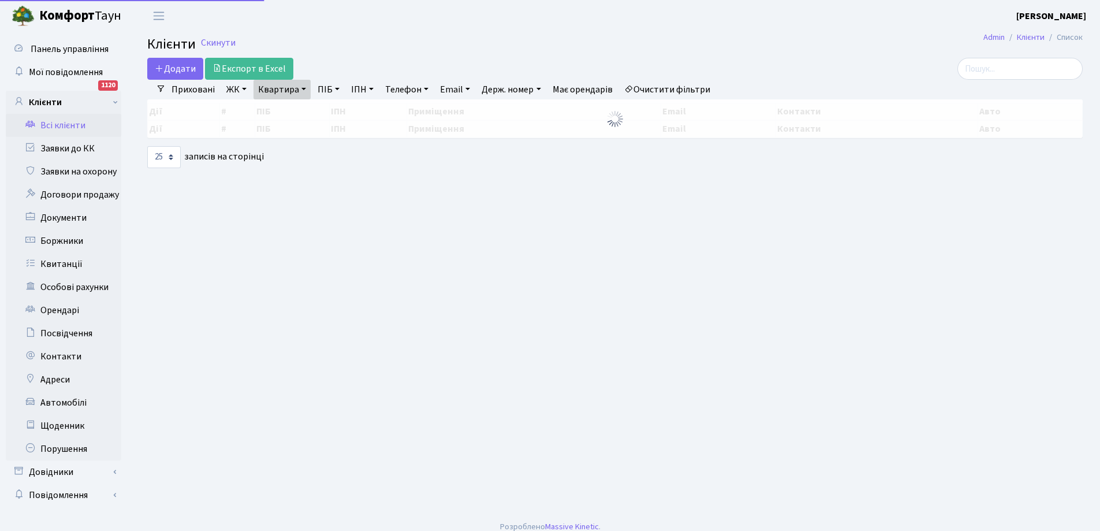
select select "25"
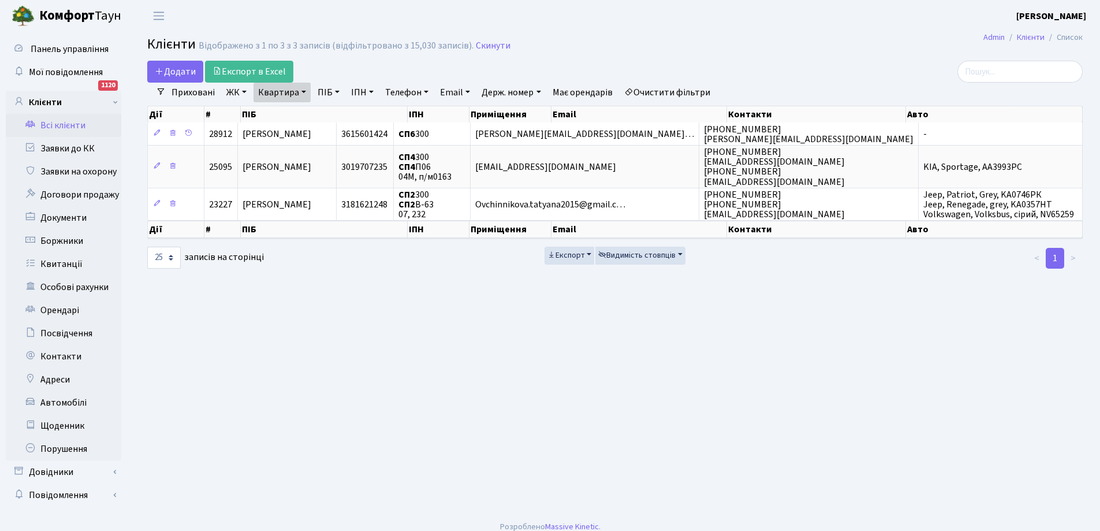
click at [301, 92] on link "Квартира" at bounding box center [281, 93] width 57 height 20
type input "0"
type input "174"
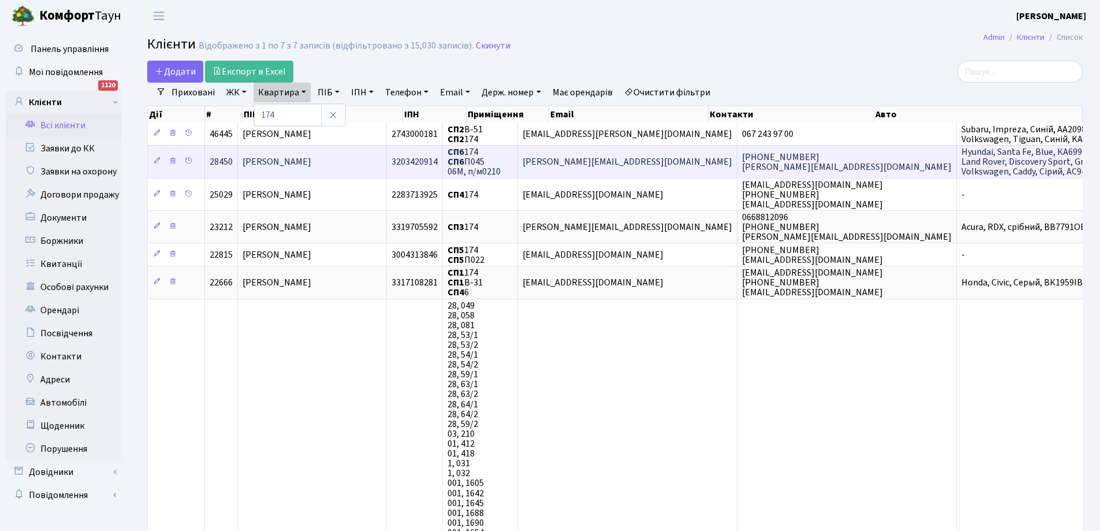
click at [497, 160] on span "СП6 174 СП6 П045 06М, п/м0210" at bounding box center [473, 161] width 53 height 32
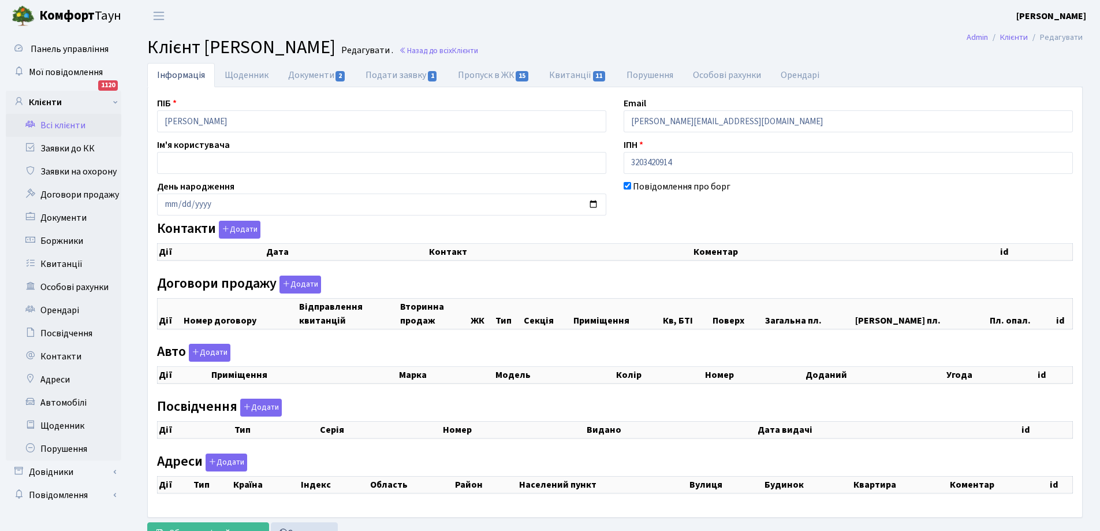
checkbox input "true"
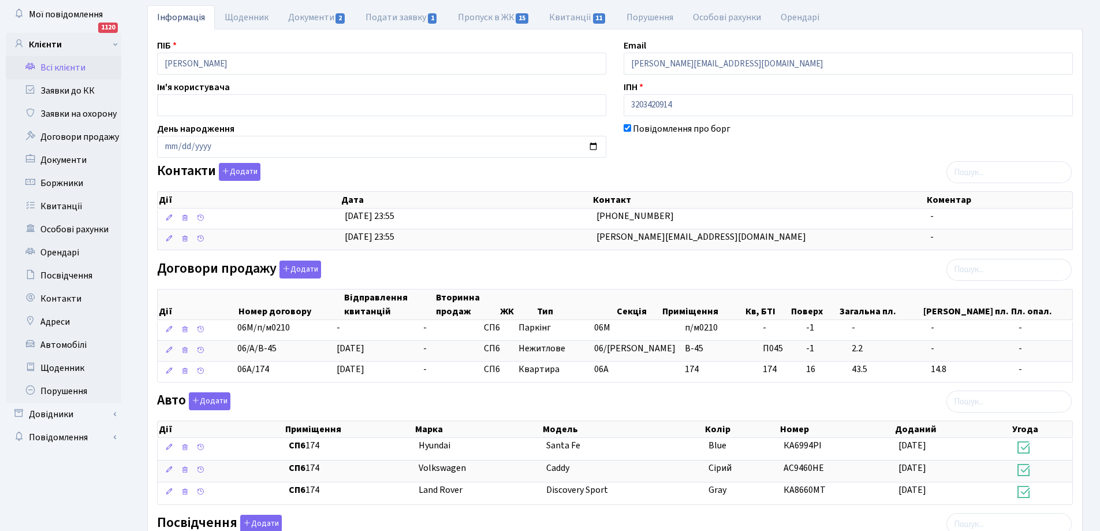
scroll to position [115, 0]
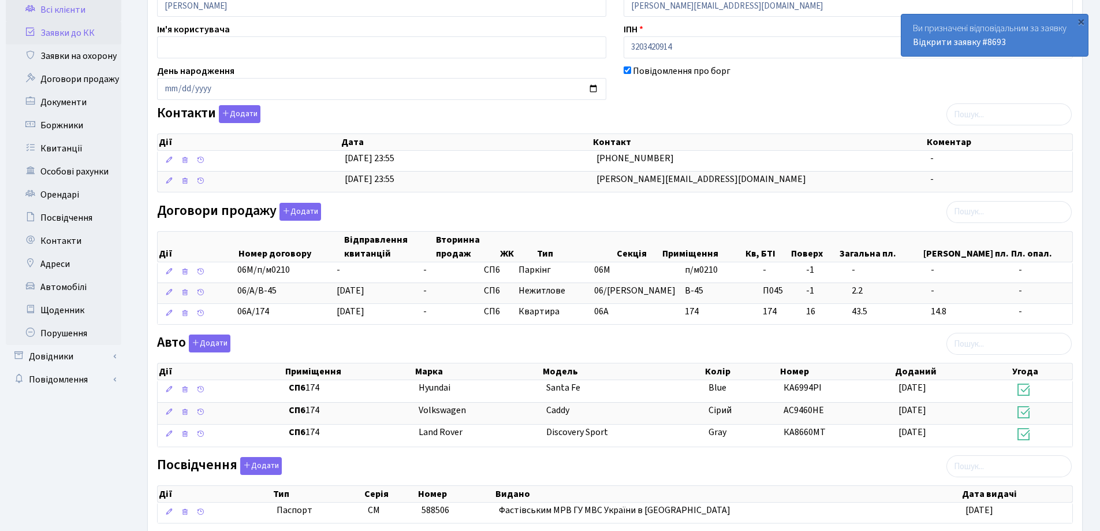
click at [70, 32] on link "Заявки до КК" at bounding box center [63, 32] width 115 height 23
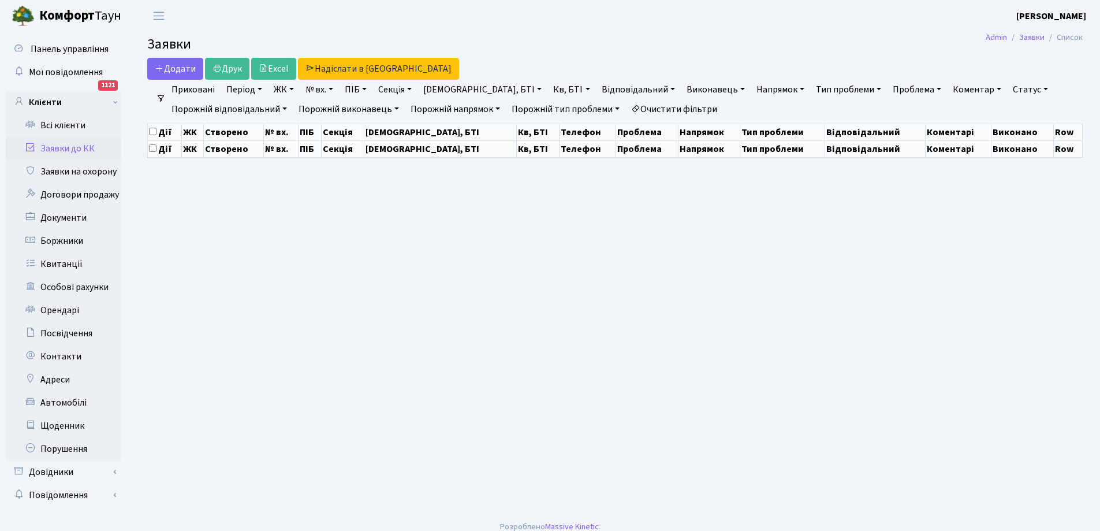
select select "25"
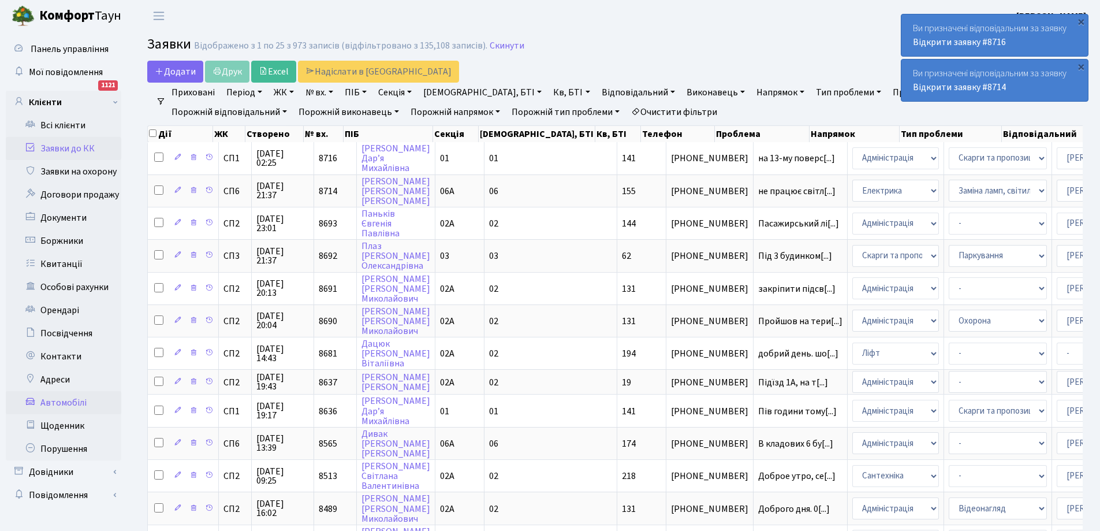
click at [64, 404] on link "Автомобілі" at bounding box center [63, 402] width 115 height 23
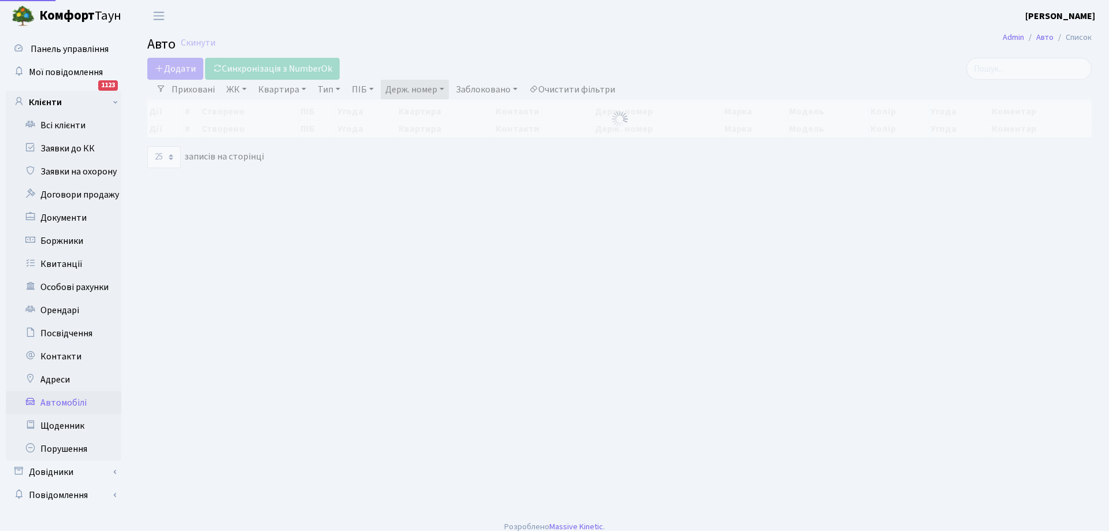
select select "25"
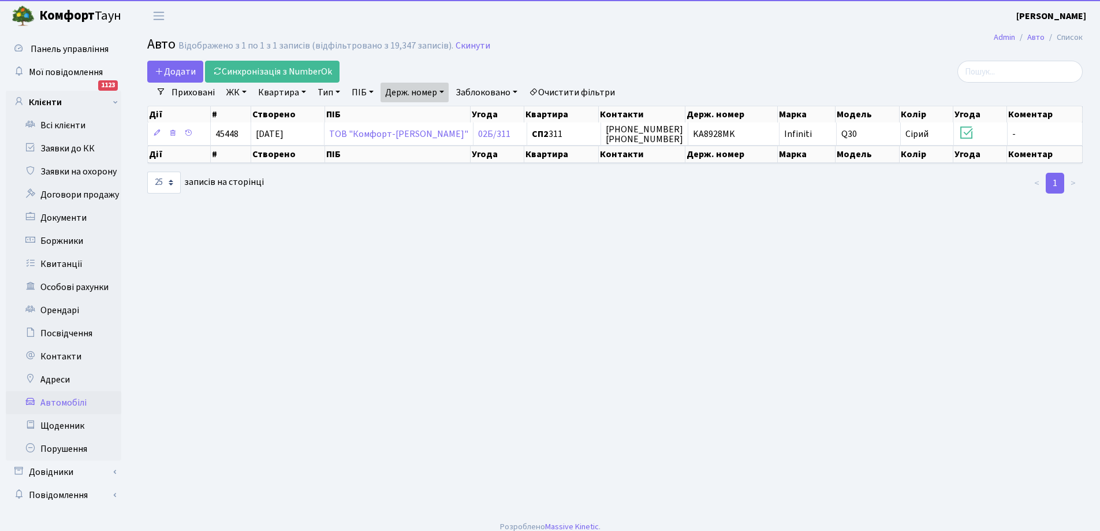
click at [419, 95] on link "Держ. номер" at bounding box center [414, 93] width 68 height 20
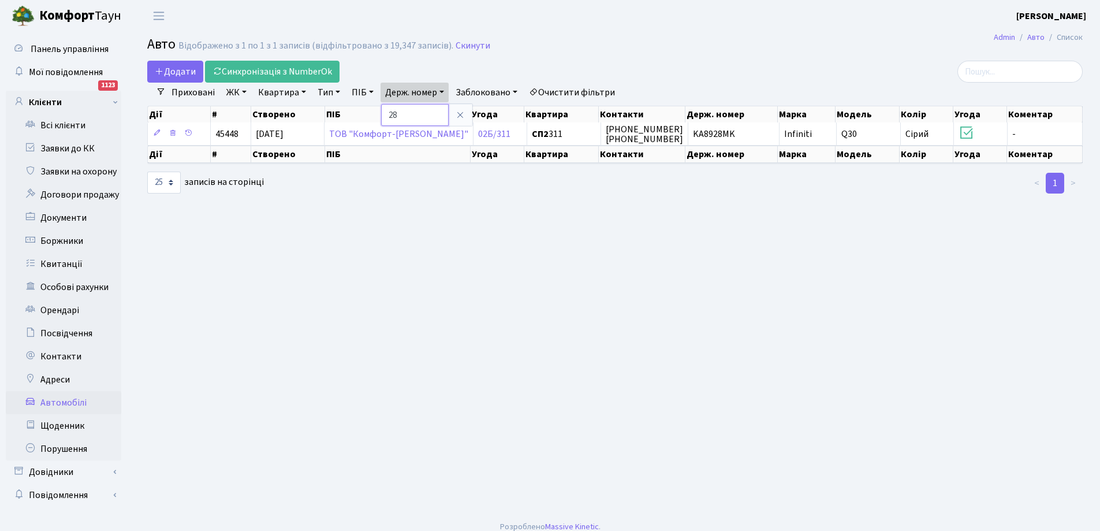
type input "8"
type input "3177"
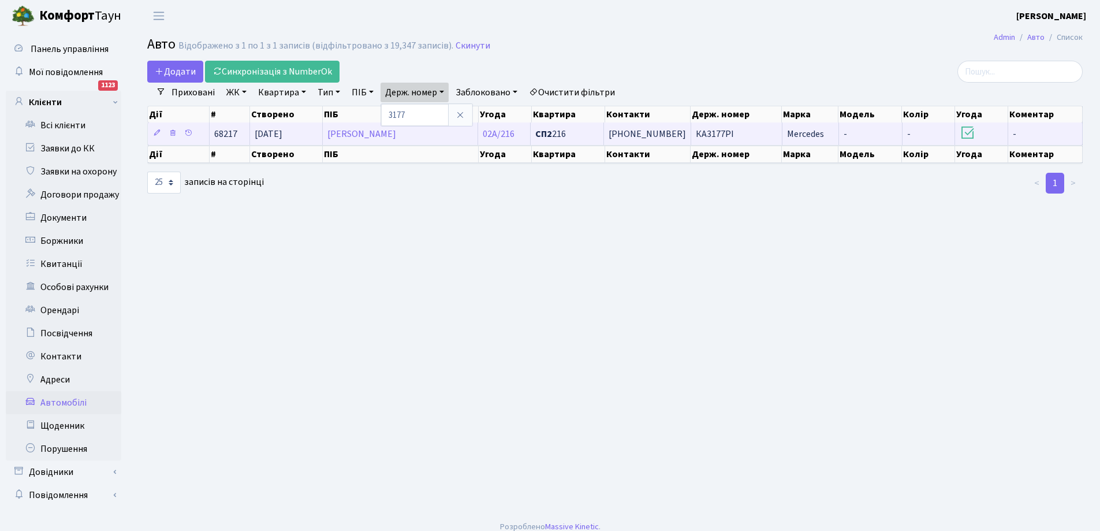
click at [633, 135] on span "[PHONE_NUMBER]" at bounding box center [647, 134] width 77 height 13
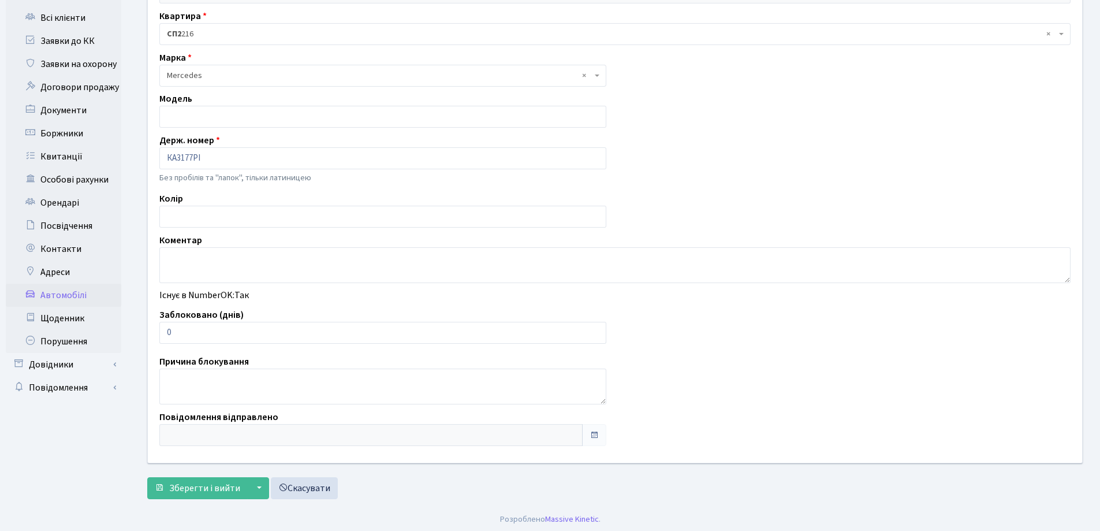
scroll to position [110, 0]
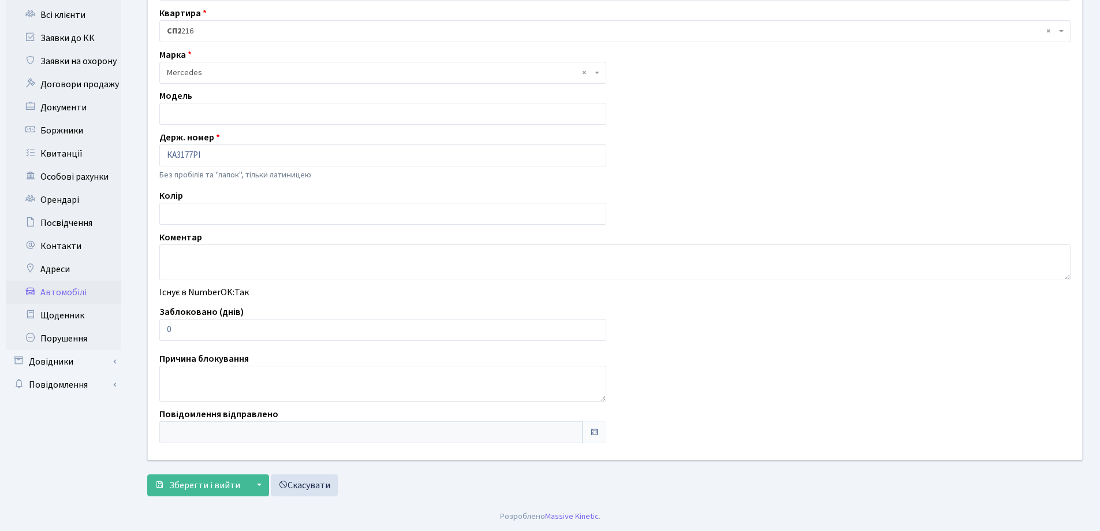
click at [50, 289] on link "Автомобілі" at bounding box center [63, 292] width 115 height 23
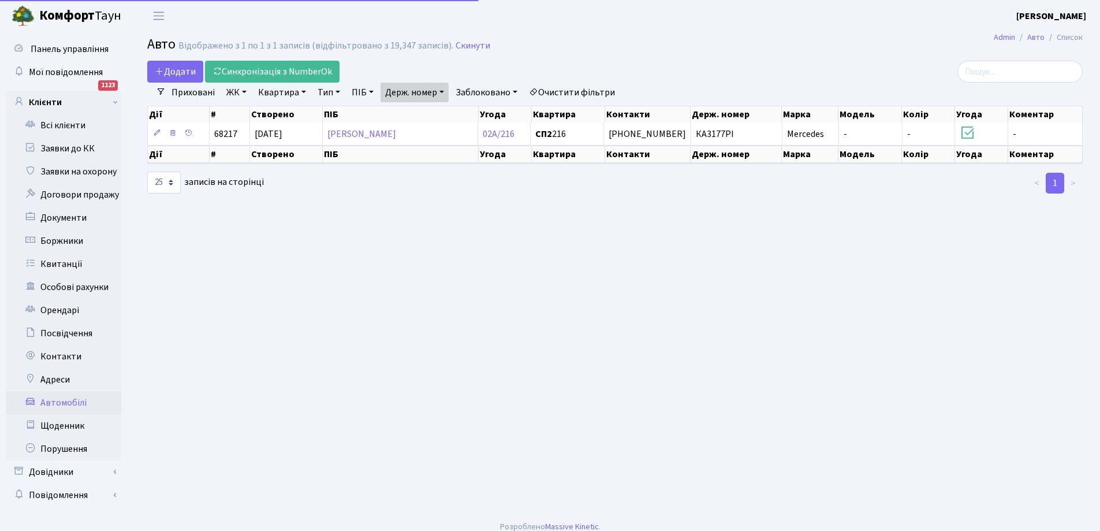
select select "25"
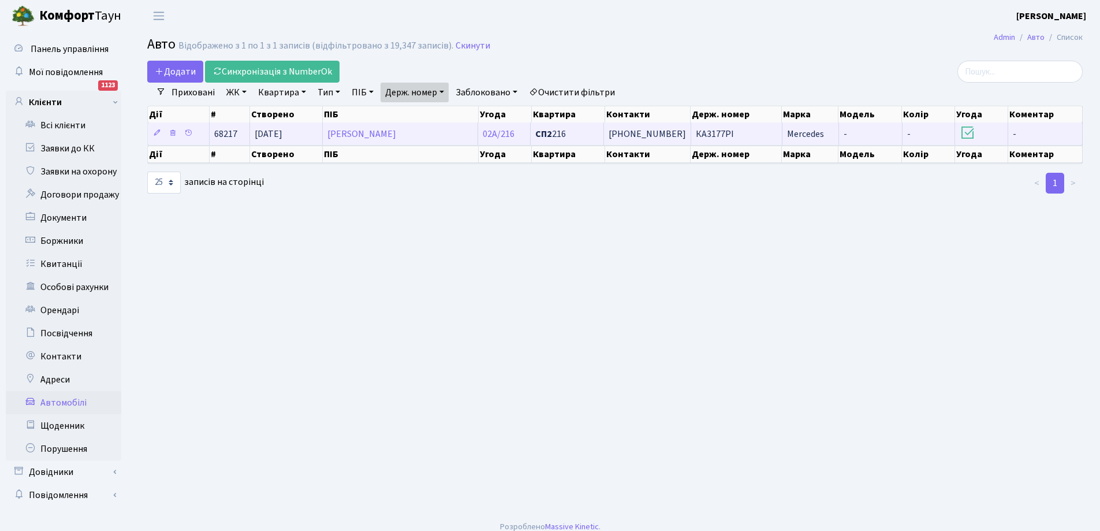
click at [519, 136] on td "02А/216" at bounding box center [504, 133] width 53 height 23
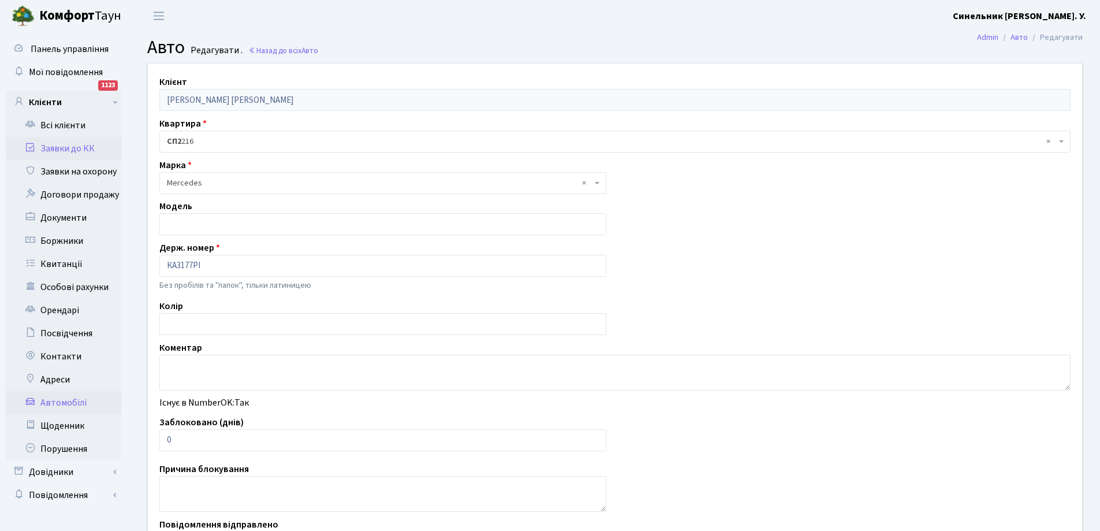
click at [65, 147] on link "Заявки до КК" at bounding box center [63, 148] width 115 height 23
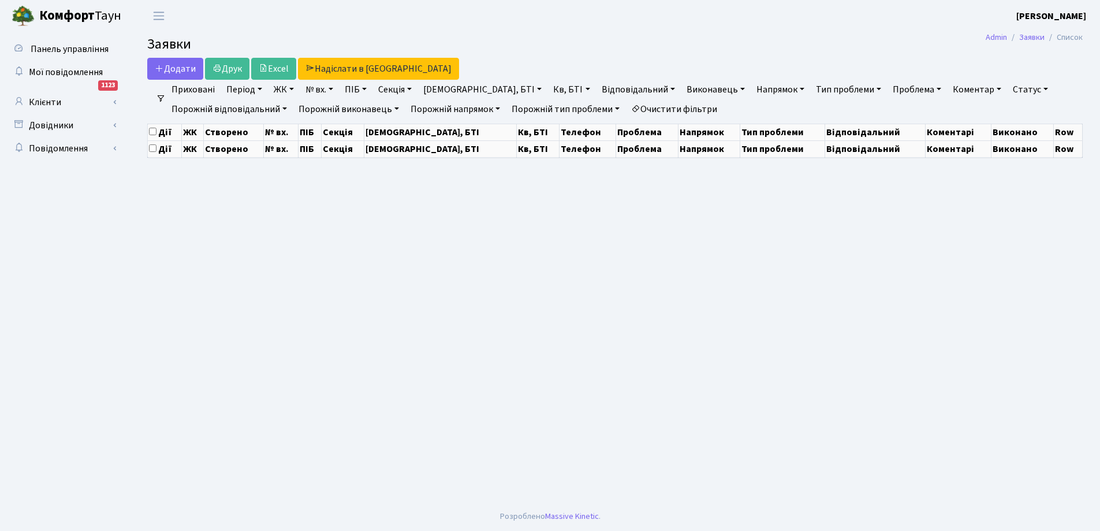
select select "25"
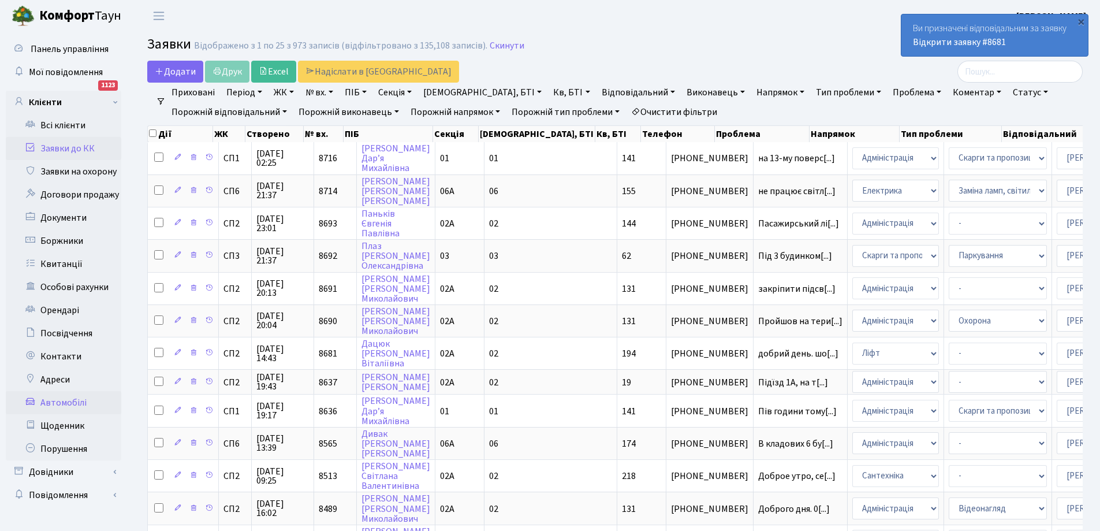
click at [68, 402] on link "Автомобілі" at bounding box center [63, 402] width 115 height 23
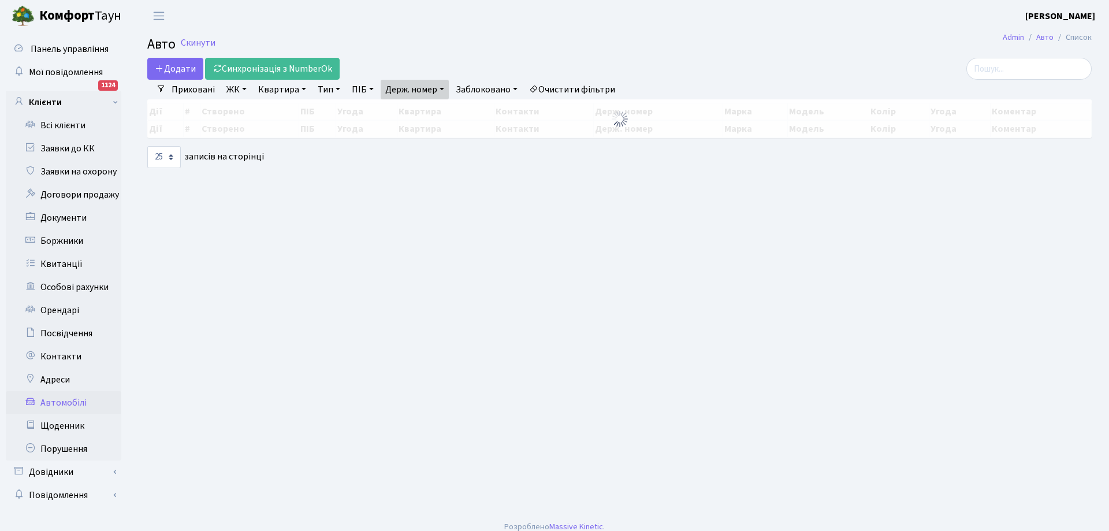
select select "25"
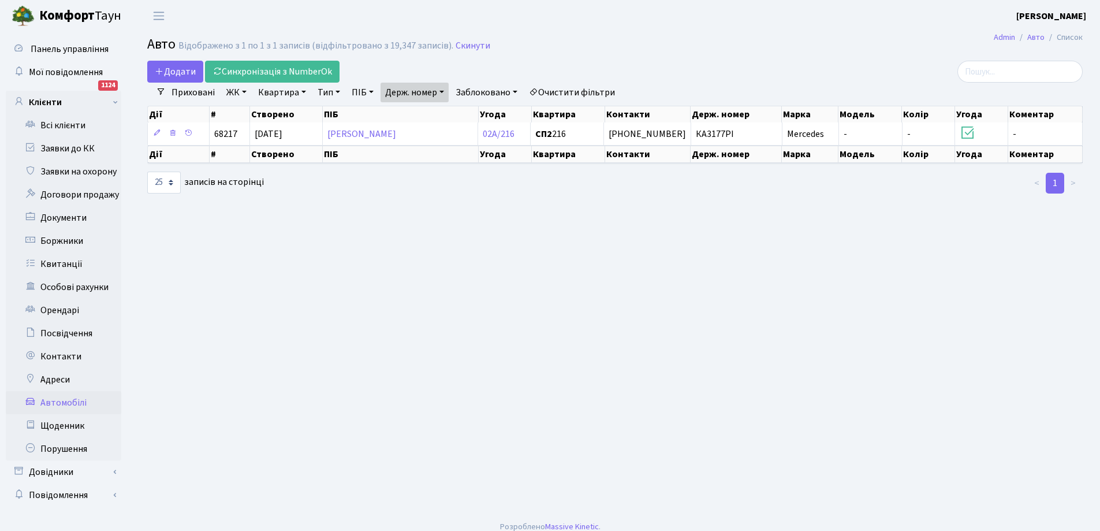
click at [438, 98] on link "Держ. номер" at bounding box center [414, 93] width 68 height 20
type input "7"
type input "0017"
click at [57, 400] on link "Автомобілі" at bounding box center [63, 402] width 115 height 23
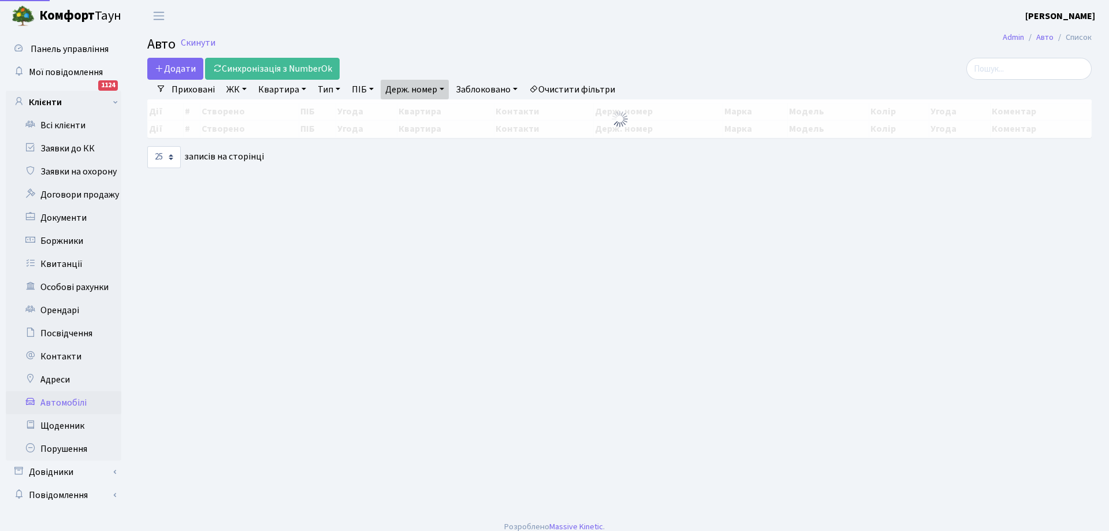
select select "25"
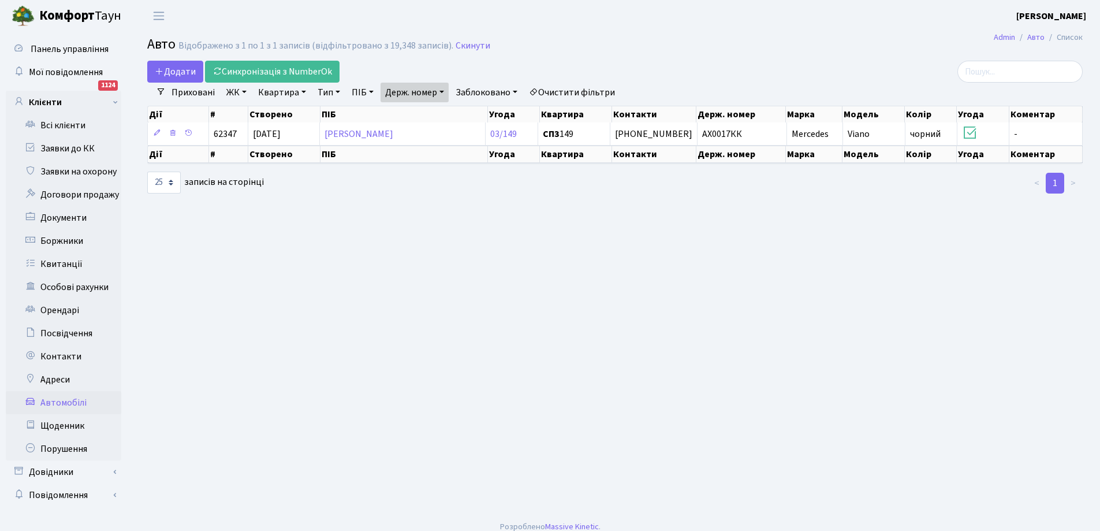
click at [411, 92] on link "Держ. номер" at bounding box center [414, 93] width 68 height 20
type input "3177"
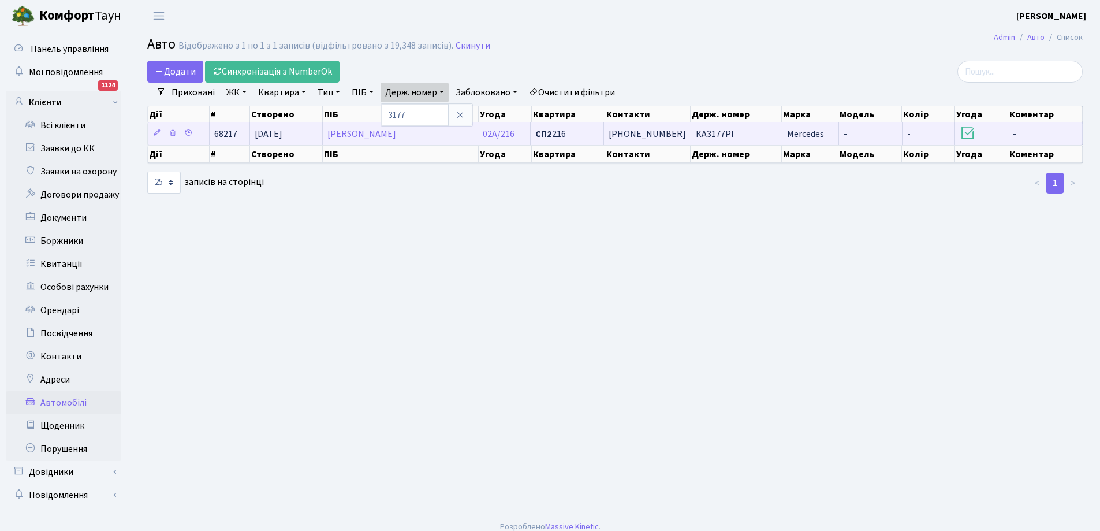
click at [640, 131] on span "[PHONE_NUMBER]" at bounding box center [647, 134] width 77 height 13
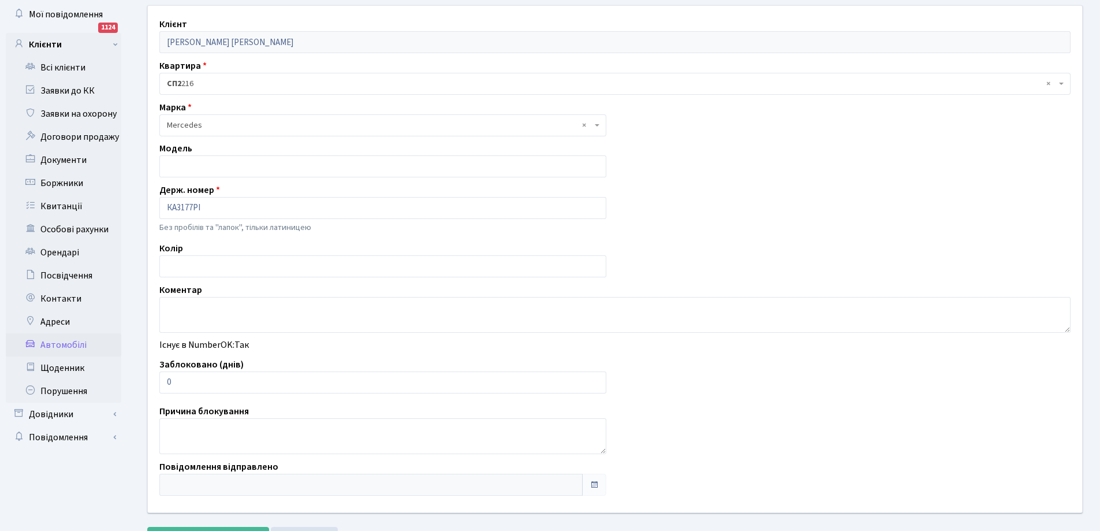
scroll to position [110, 0]
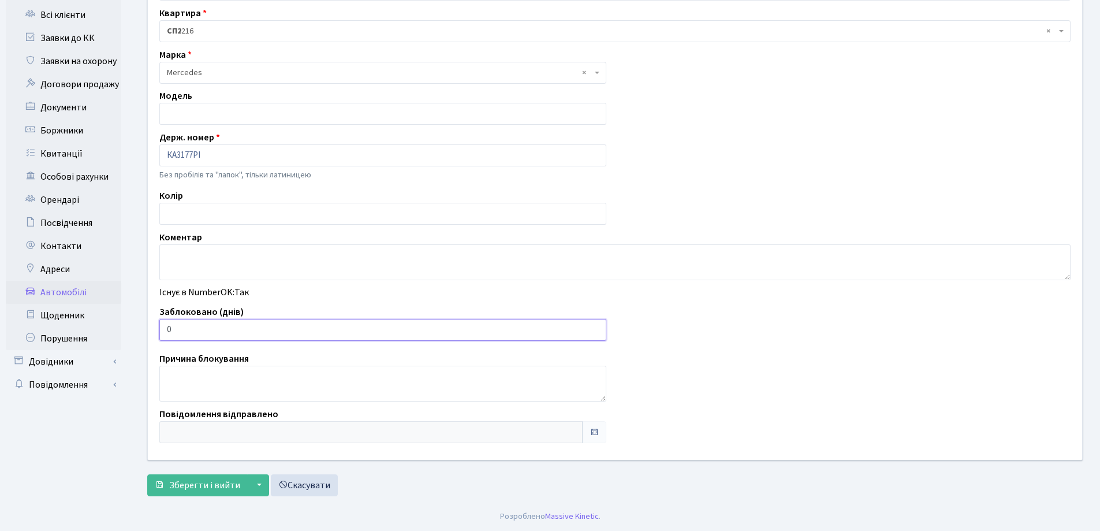
click at [573, 333] on input "0" at bounding box center [382, 330] width 447 height 22
type input "1"
click at [595, 327] on input "1" at bounding box center [382, 330] width 447 height 22
click at [215, 480] on span "Зберегти і вийти" at bounding box center [204, 485] width 71 height 13
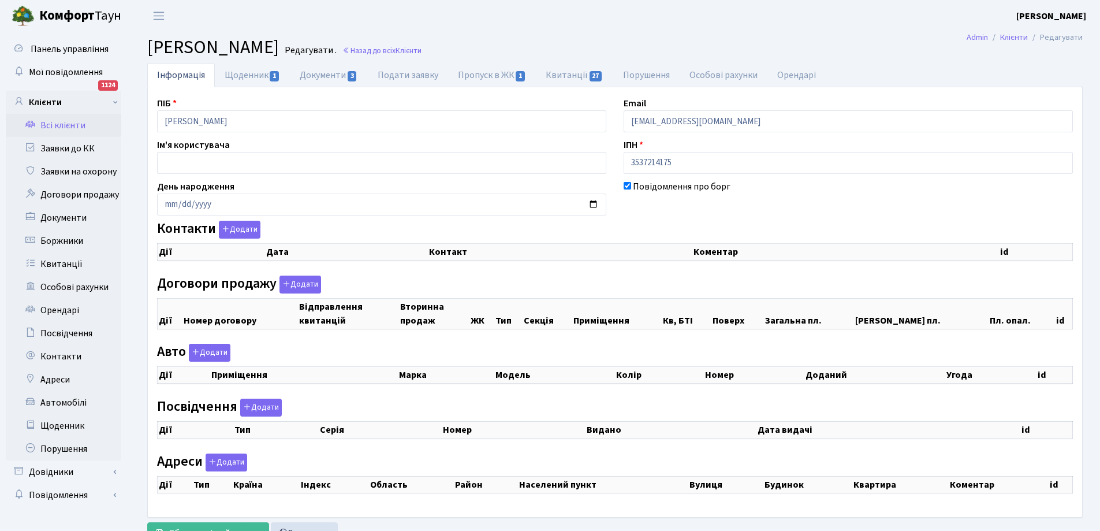
checkbox input "true"
select select "25"
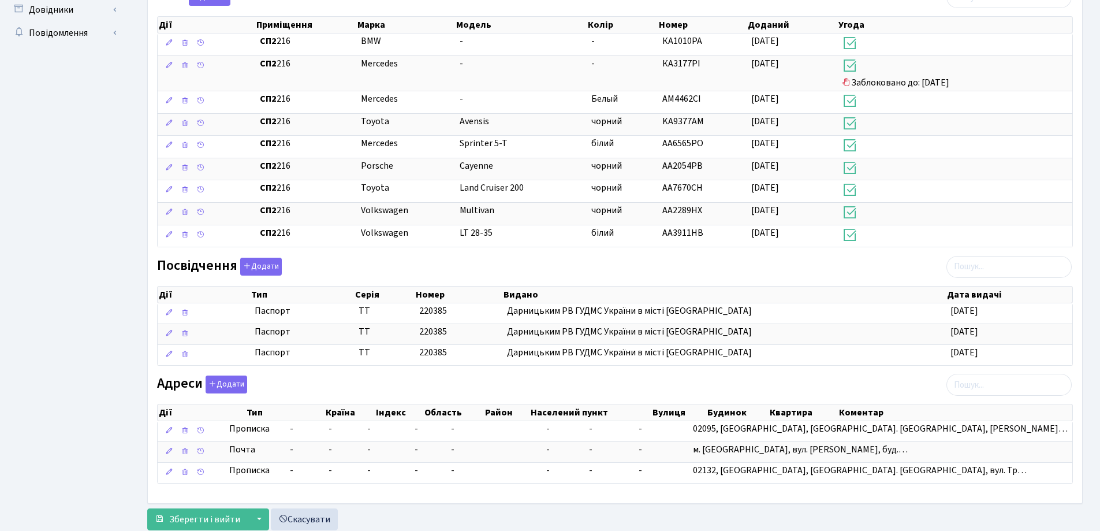
scroll to position [495, 0]
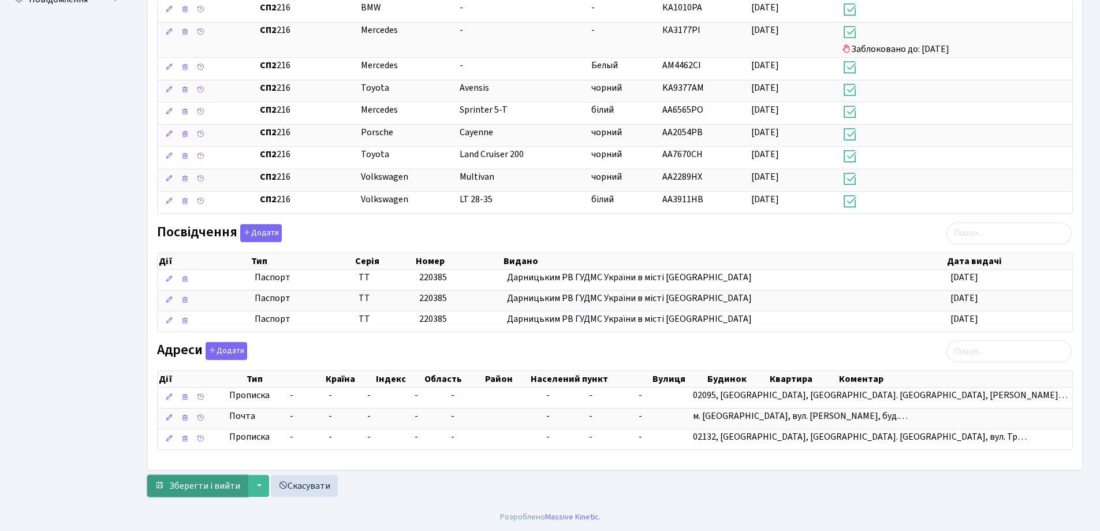
click at [201, 490] on span "Зберегти і вийти" at bounding box center [204, 485] width 71 height 13
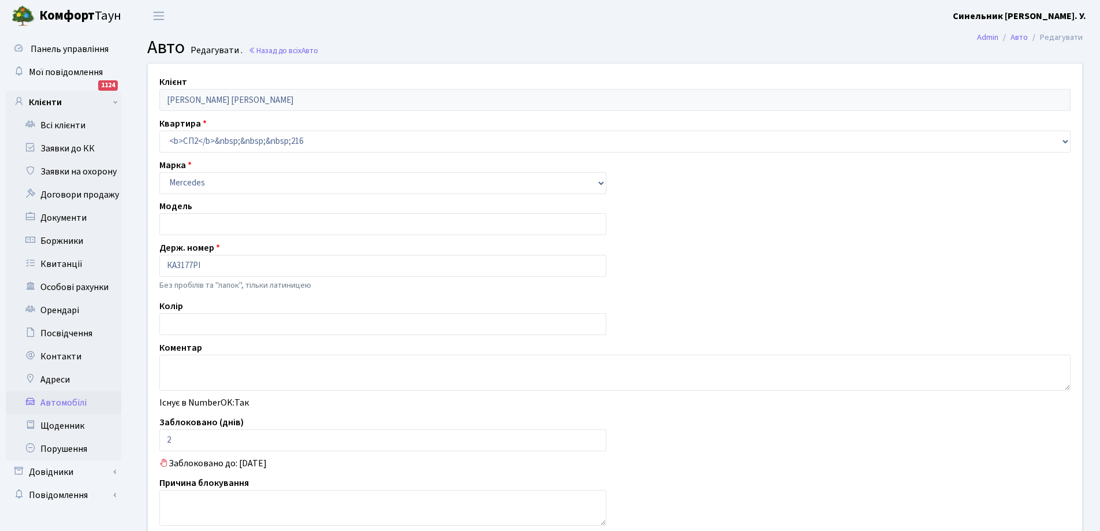
type input "[DATE] 10:46"
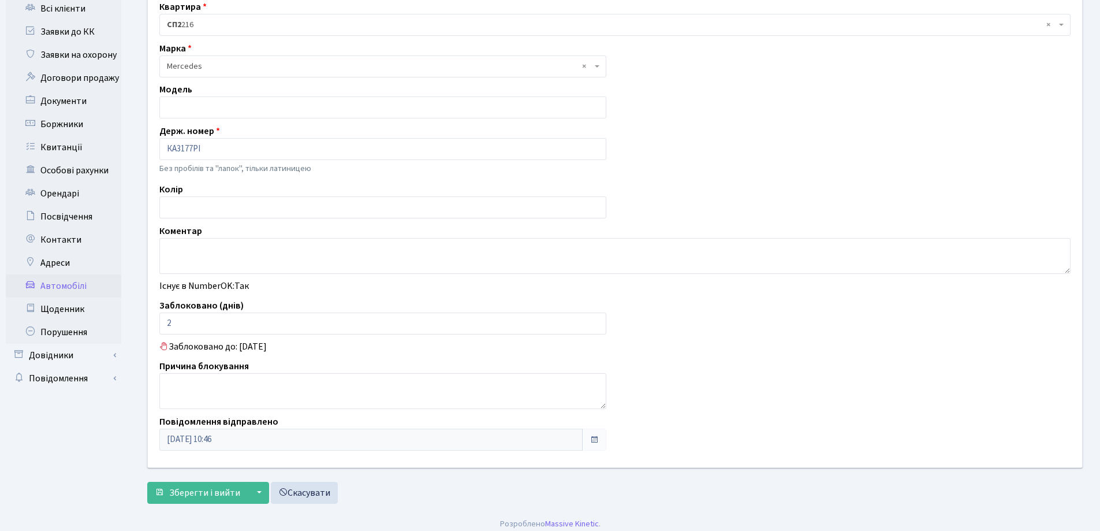
scroll to position [124, 0]
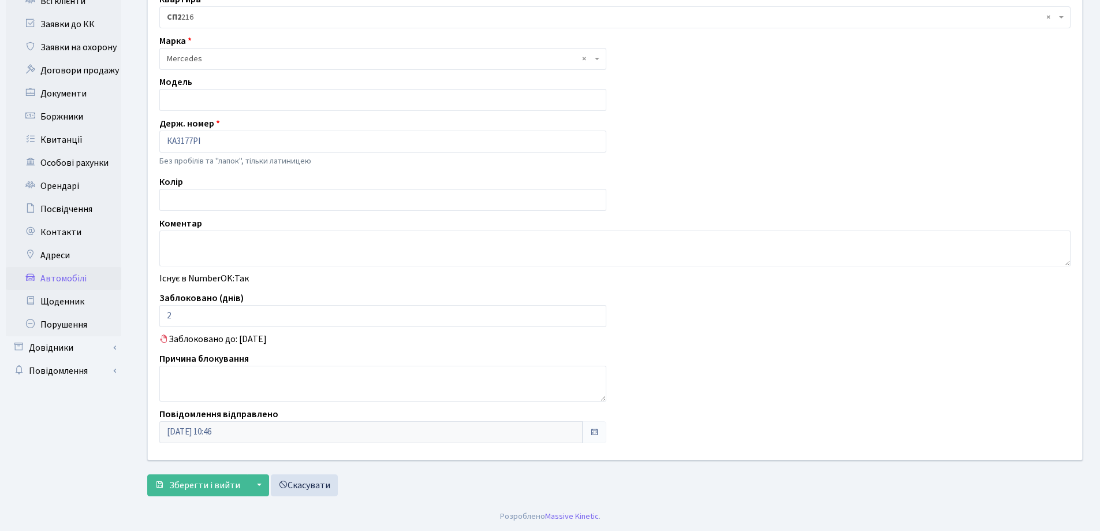
click at [60, 281] on link "Автомобілі" at bounding box center [63, 278] width 115 height 23
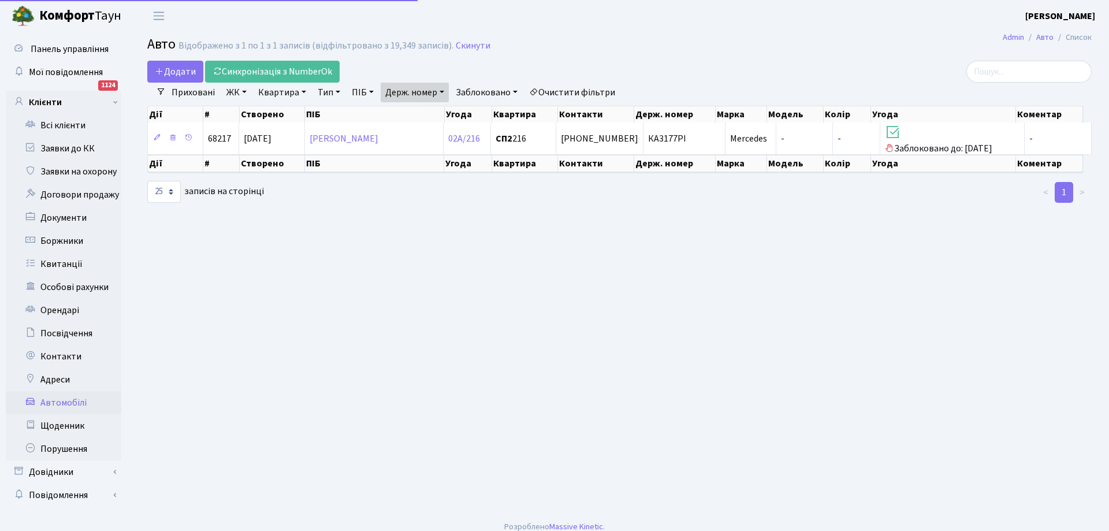
select select "25"
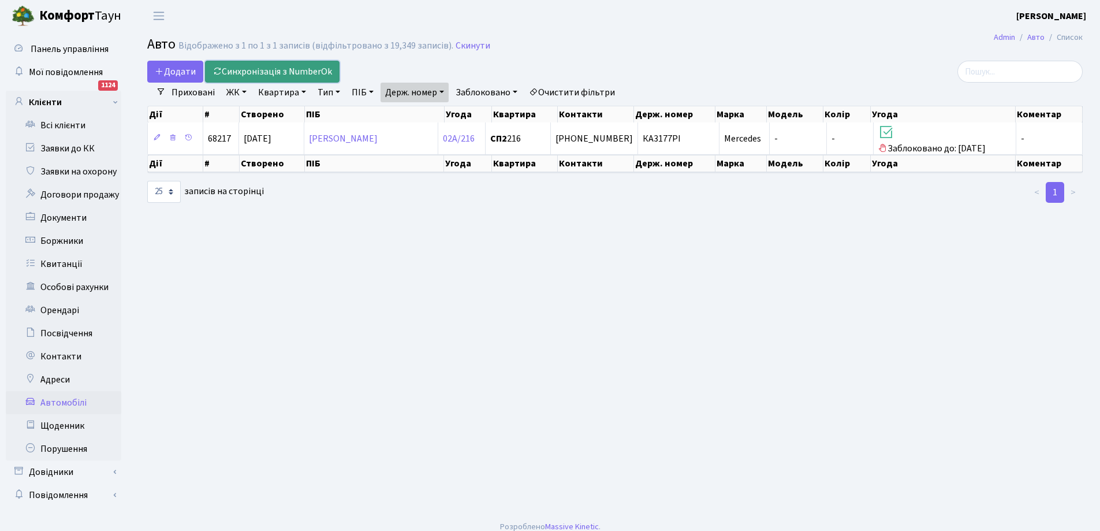
click at [269, 66] on link "Синхронізація з NumberOk" at bounding box center [272, 72] width 135 height 22
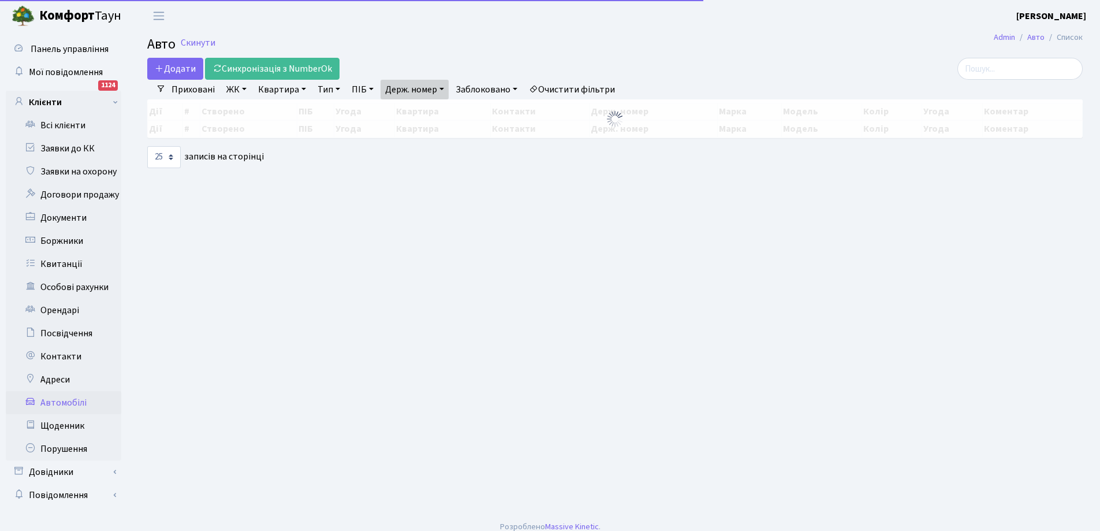
select select "25"
